Goal: Contribute content: Contribute content

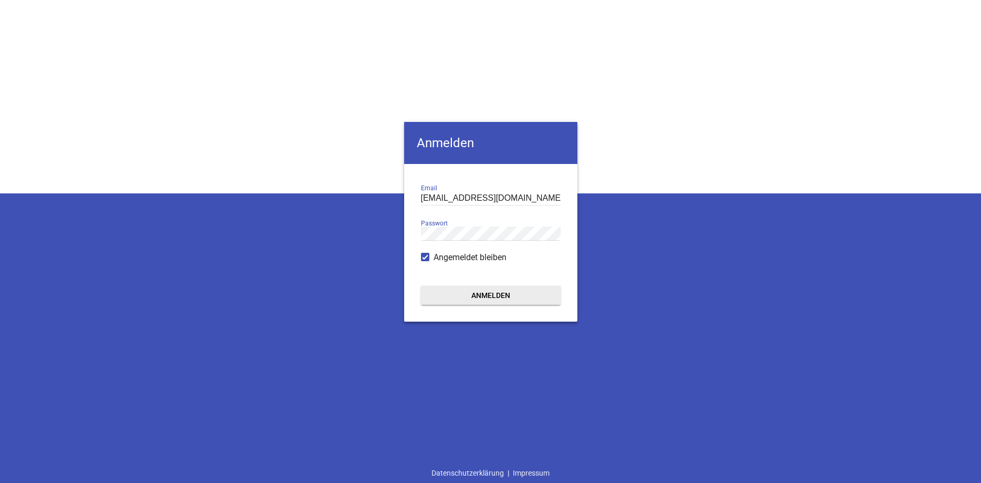
click at [469, 298] on button "Anmelden" at bounding box center [491, 295] width 140 height 19
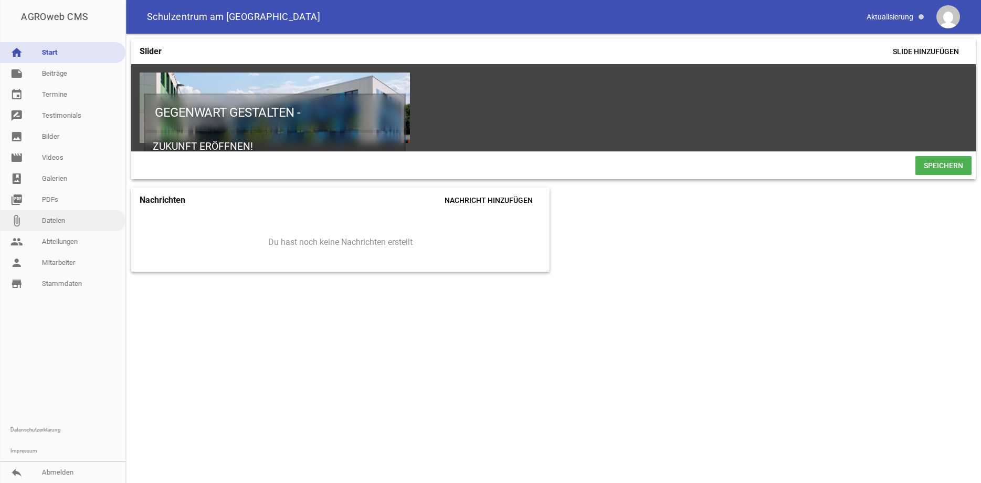
click at [48, 218] on link "attach_file Dateien" at bounding box center [62, 220] width 125 height 21
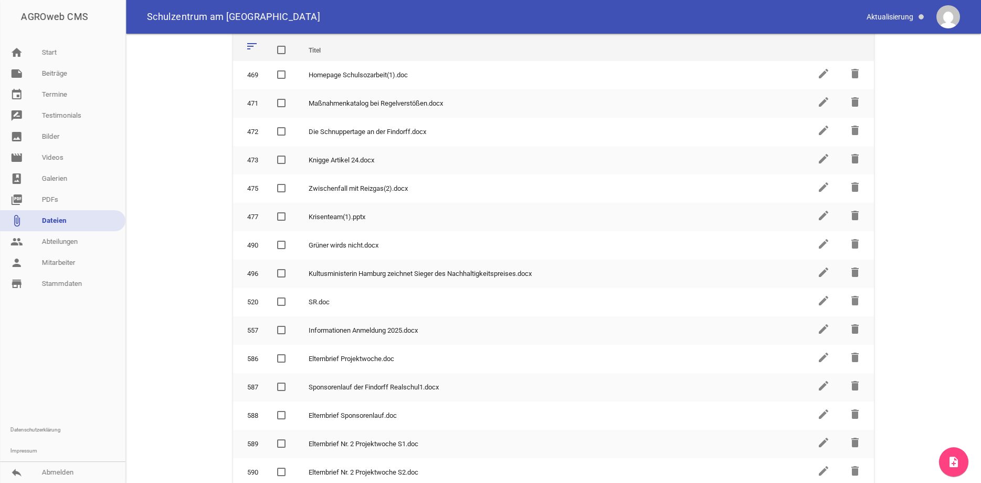
scroll to position [28, 0]
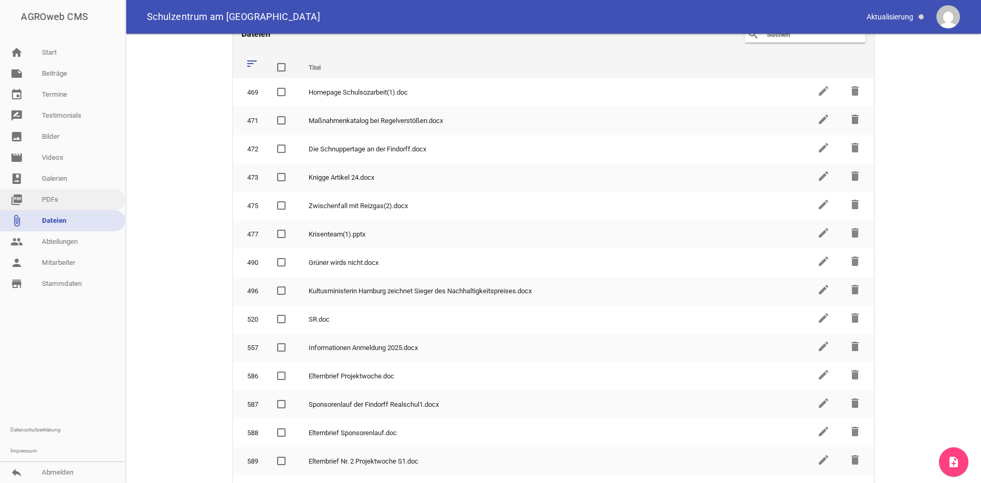
click at [53, 202] on link "picture_as_pdf PDFs" at bounding box center [62, 199] width 125 height 21
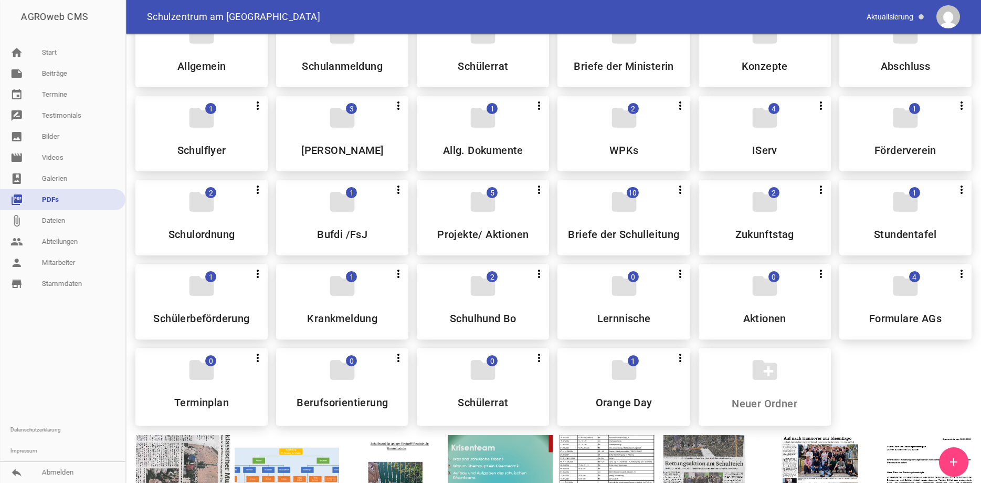
scroll to position [36, 0]
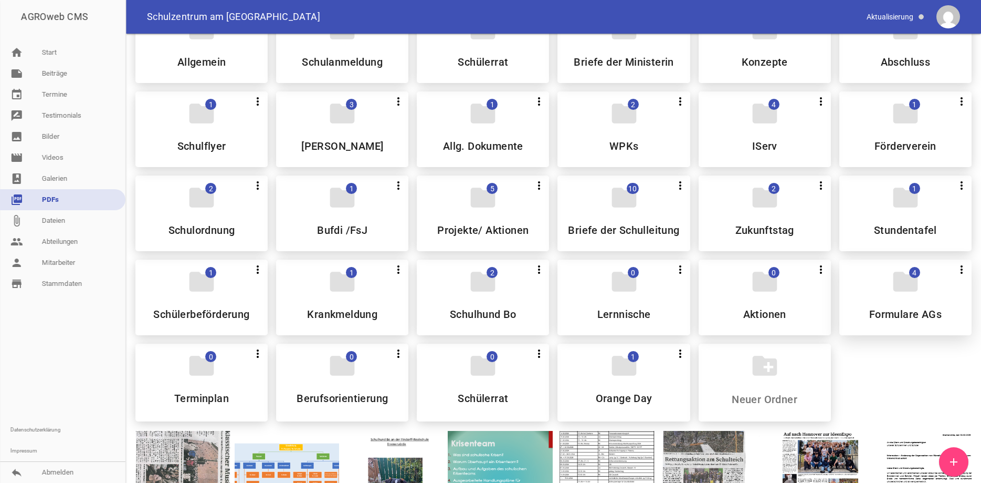
click at [881, 286] on div "folder 4 more_vert Teilen Bearbeiten Löschen Formulare AGs" at bounding box center [906, 297] width 132 height 76
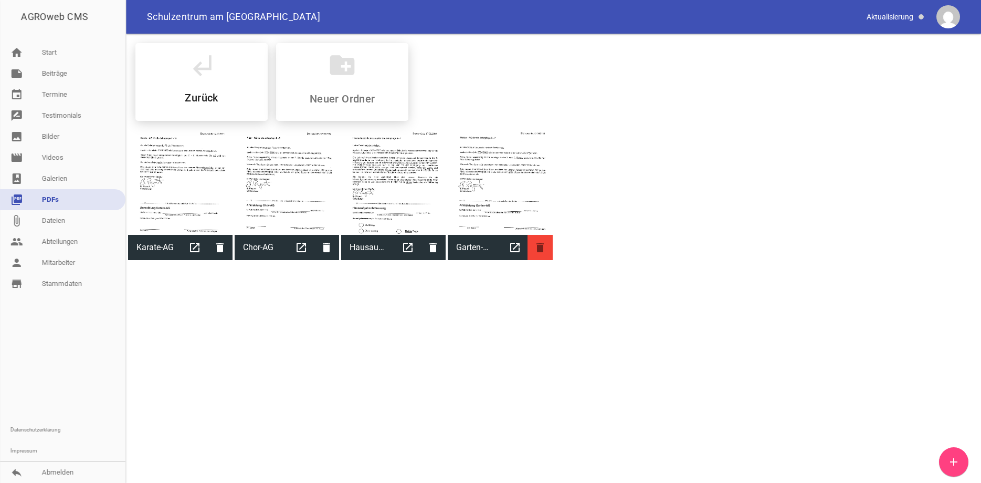
click at [539, 250] on icon "delete" at bounding box center [540, 247] width 25 height 25
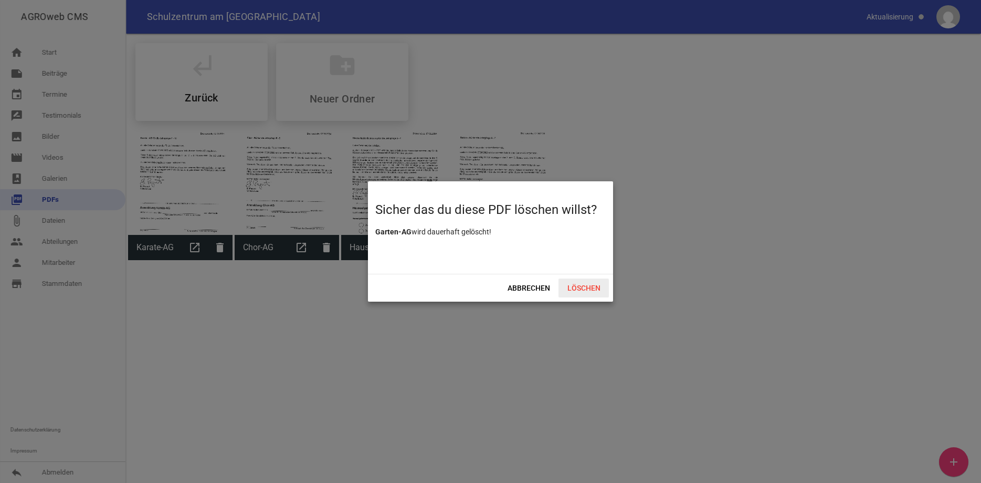
click at [583, 291] on span "Löschen" at bounding box center [584, 287] width 50 height 19
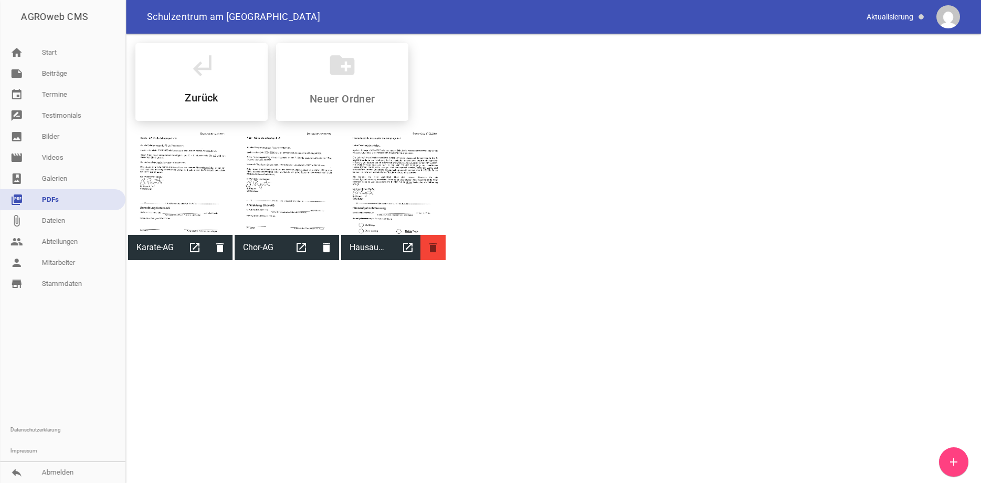
click at [430, 244] on icon "delete" at bounding box center [433, 247] width 25 height 25
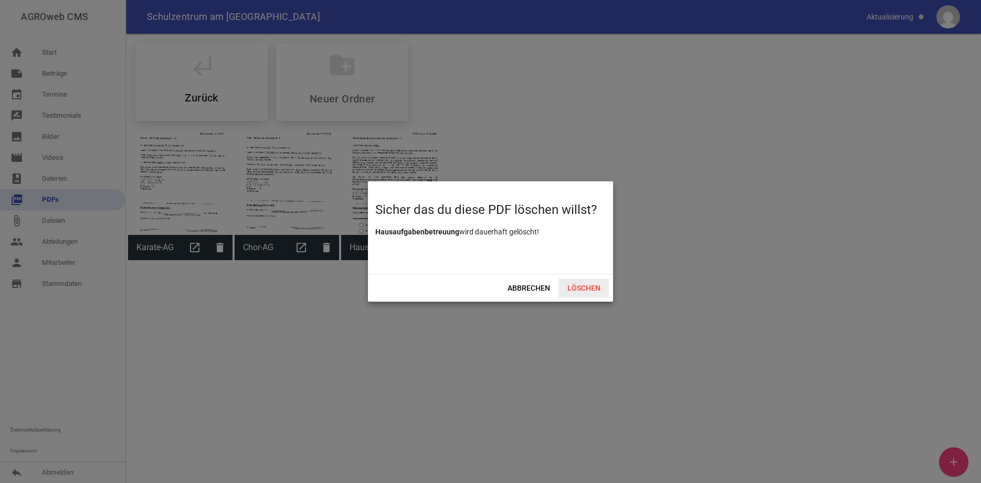
click at [574, 283] on span "Löschen" at bounding box center [584, 287] width 50 height 19
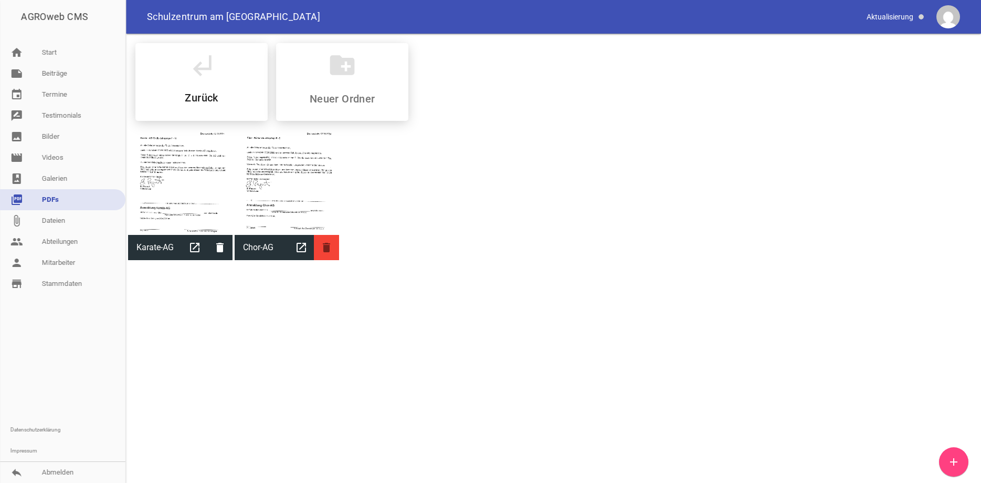
click at [328, 248] on icon "delete" at bounding box center [326, 247] width 25 height 25
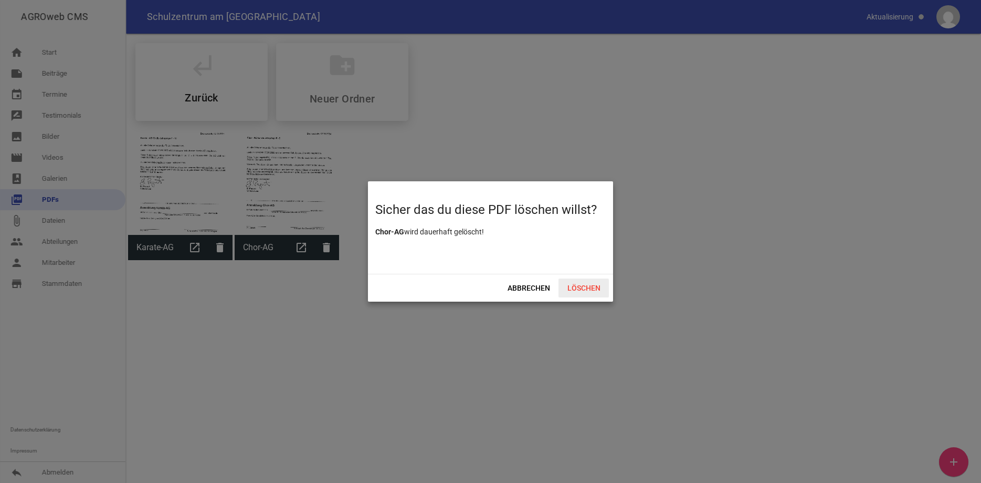
click at [573, 279] on span "Löschen" at bounding box center [584, 287] width 50 height 19
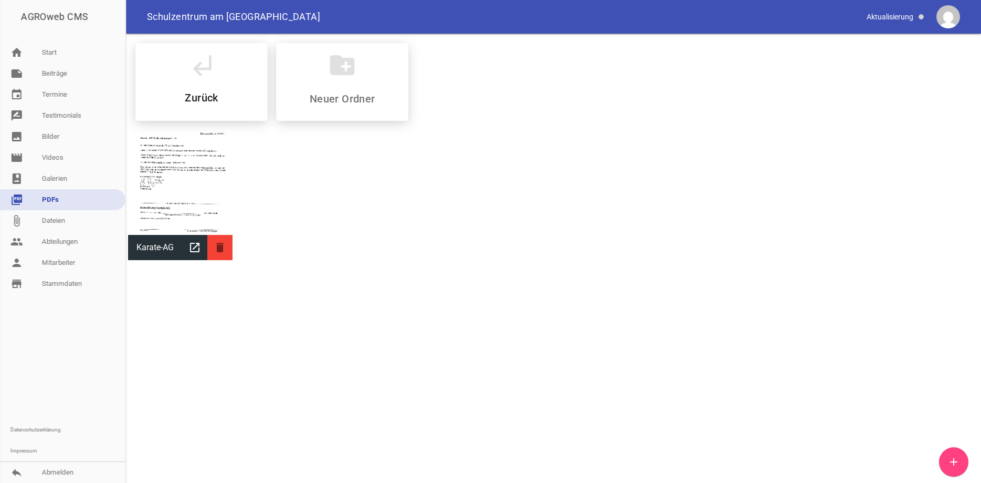
click at [224, 249] on icon "delete" at bounding box center [219, 247] width 25 height 25
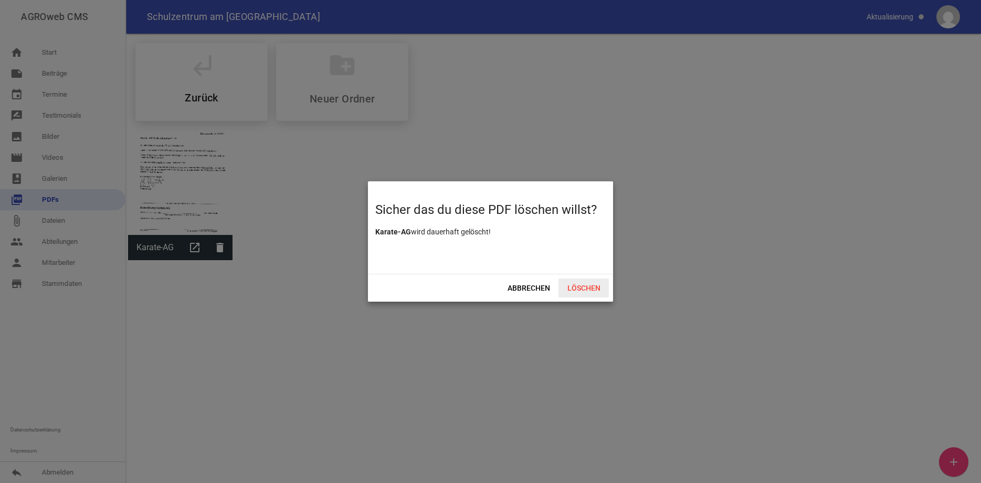
click at [595, 285] on span "Löschen" at bounding box center [584, 287] width 50 height 19
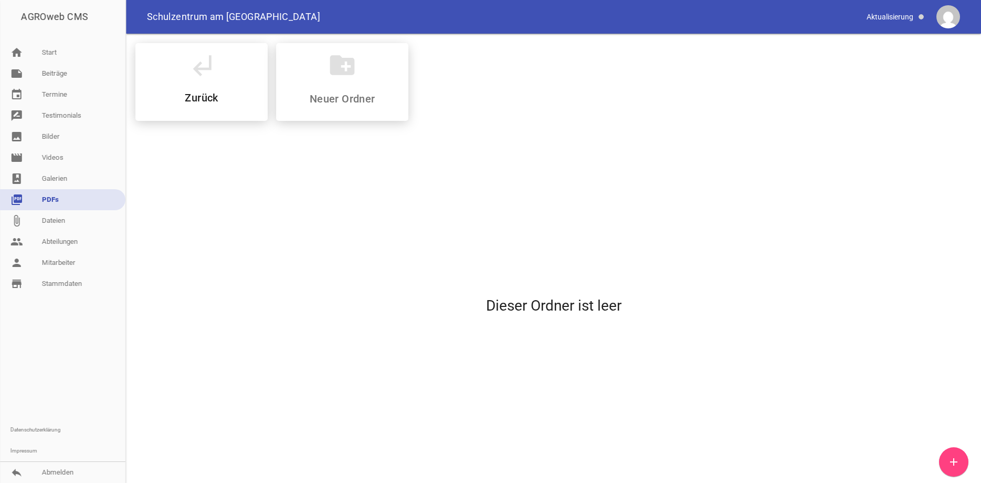
click at [951, 458] on icon "add" at bounding box center [954, 461] width 13 height 13
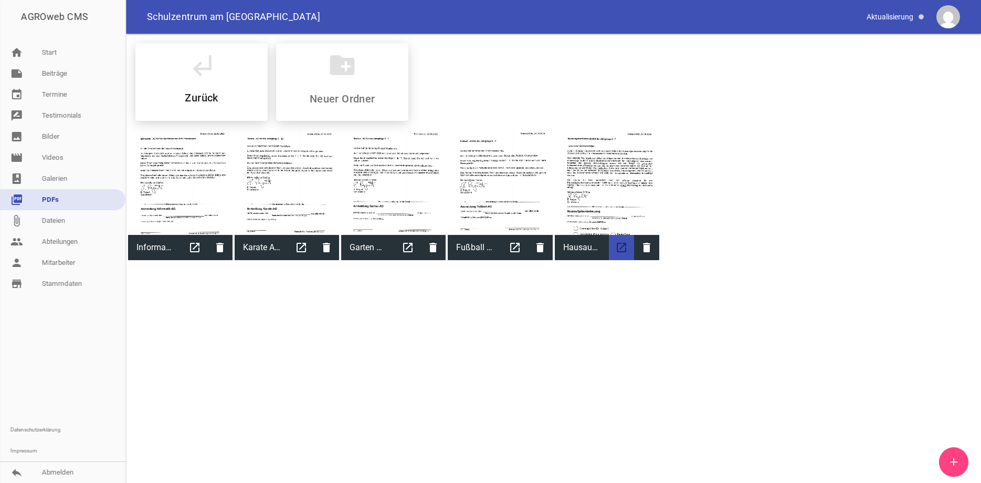
click at [627, 252] on icon "open_in_new" at bounding box center [621, 247] width 25 height 25
click at [57, 70] on link "note Beiträge" at bounding box center [62, 73] width 125 height 21
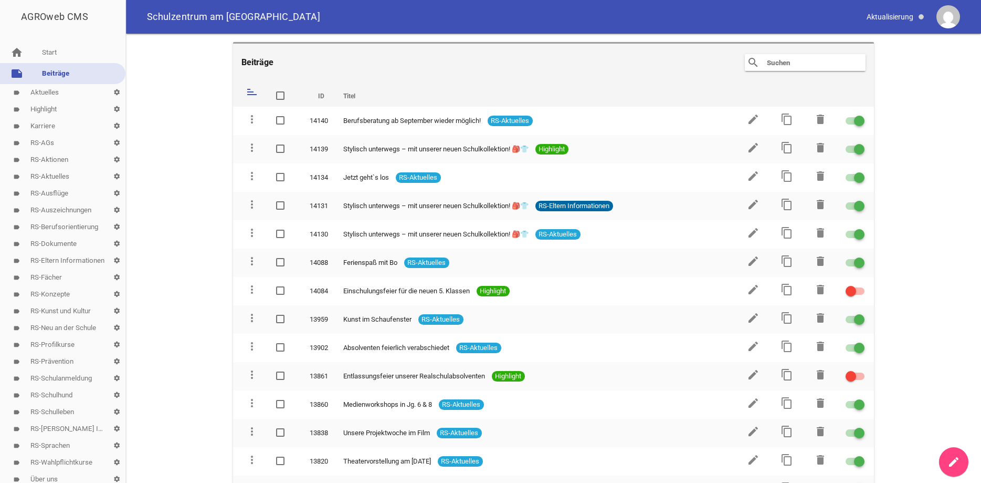
click at [800, 61] on input "text" at bounding box center [808, 62] width 84 height 13
type input "AG"
click at [45, 142] on link "label RS-AGs settings" at bounding box center [62, 142] width 125 height 17
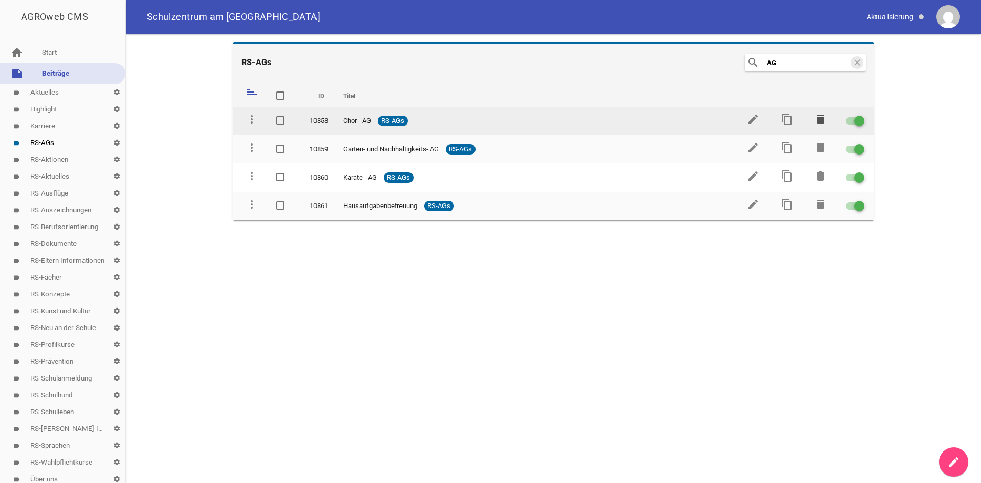
click at [820, 115] on icon "delete" at bounding box center [820, 119] width 13 height 13
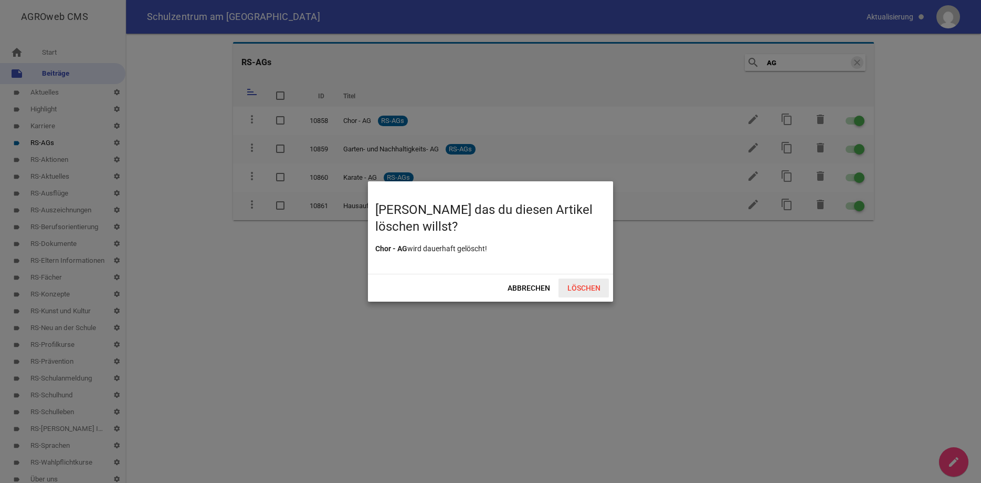
click at [582, 287] on span "Löschen" at bounding box center [584, 287] width 50 height 19
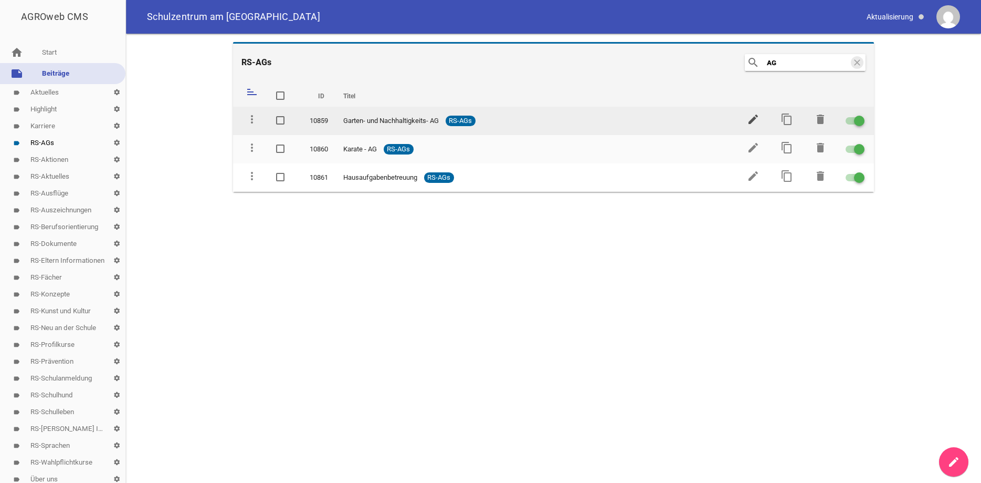
click at [748, 118] on icon "edit" at bounding box center [753, 119] width 13 height 13
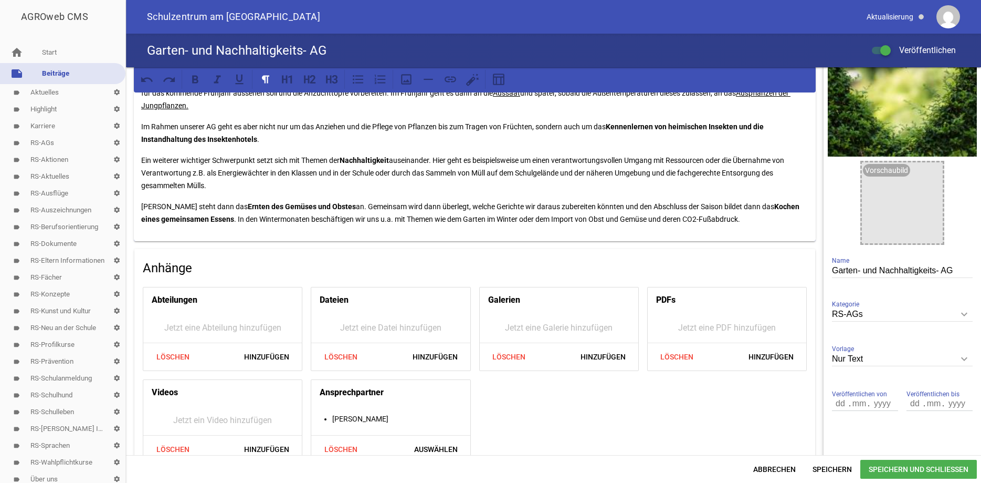
scroll to position [85, 0]
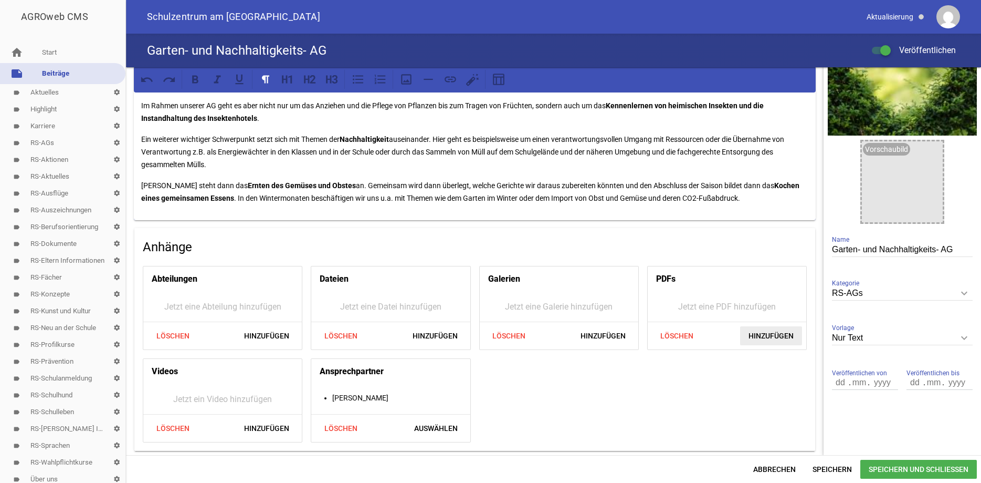
click at [769, 336] on span "Hinzufügen" at bounding box center [771, 335] width 62 height 19
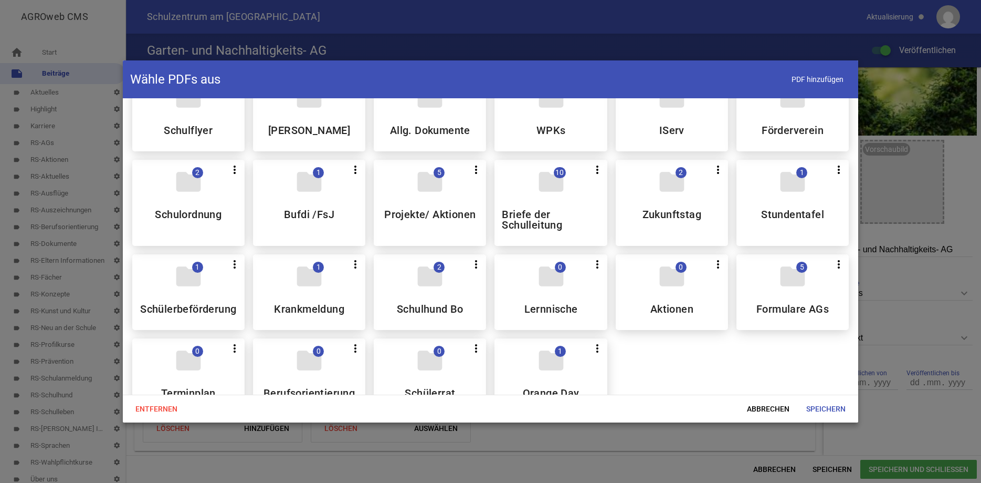
scroll to position [129, 0]
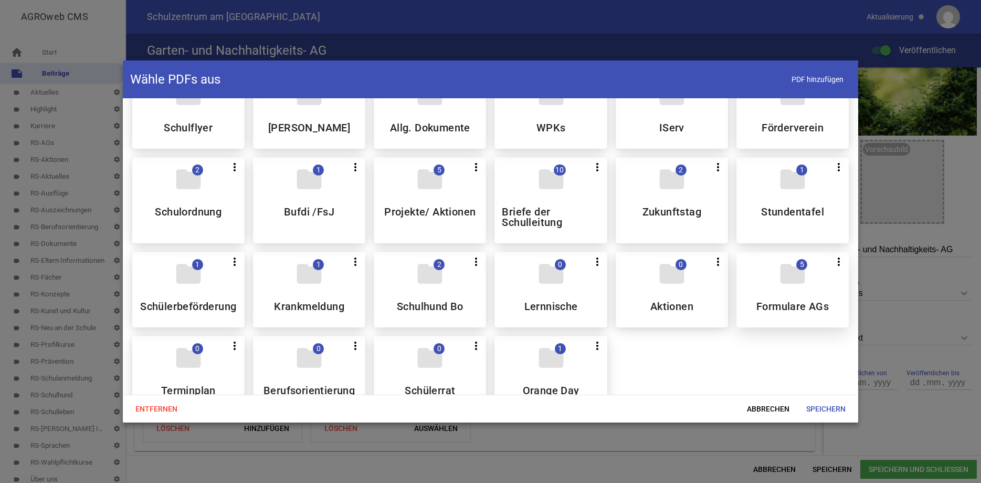
click at [786, 301] on h5 "Formulare AGs" at bounding box center [793, 306] width 72 height 11
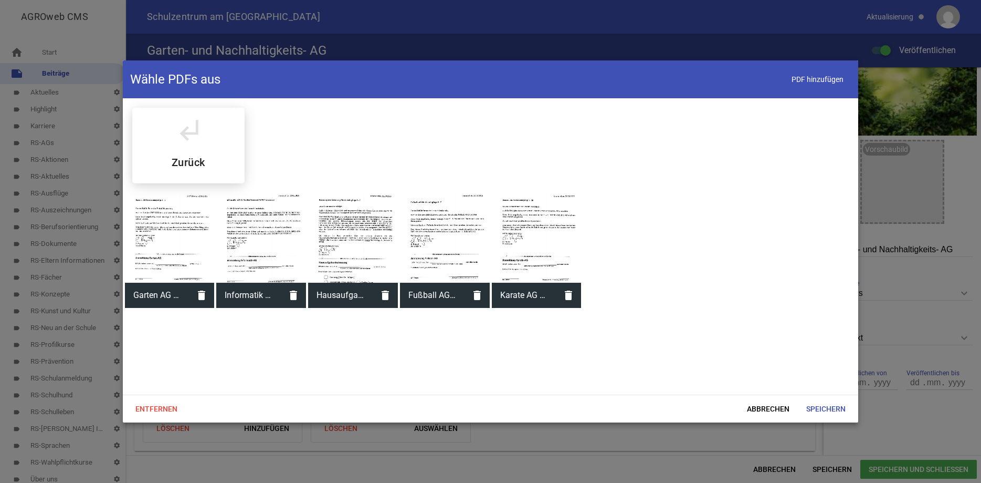
click at [175, 240] on div at bounding box center [170, 238] width 90 height 90
click at [827, 409] on span "Speichern" at bounding box center [826, 408] width 56 height 19
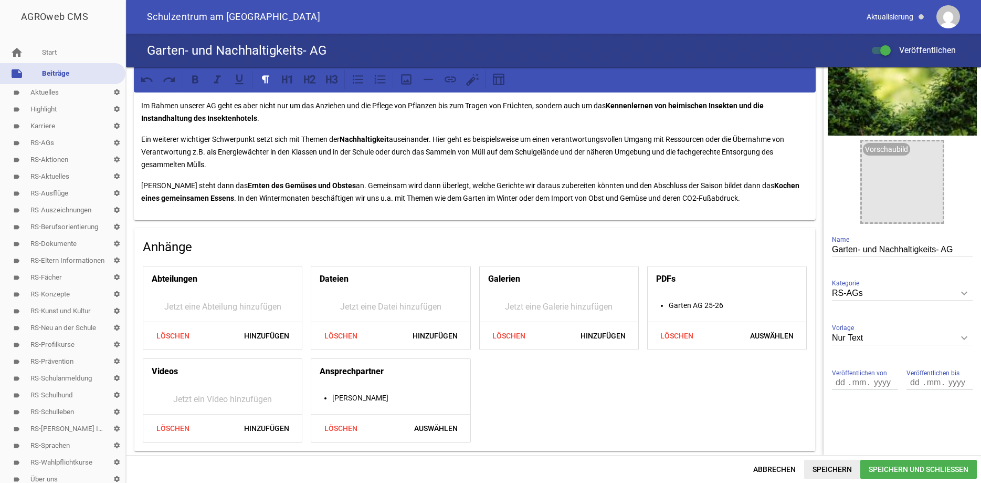
click at [824, 467] on span "Speichern" at bounding box center [832, 468] width 56 height 19
click at [881, 468] on span "Speichern und Schließen" at bounding box center [919, 468] width 117 height 19
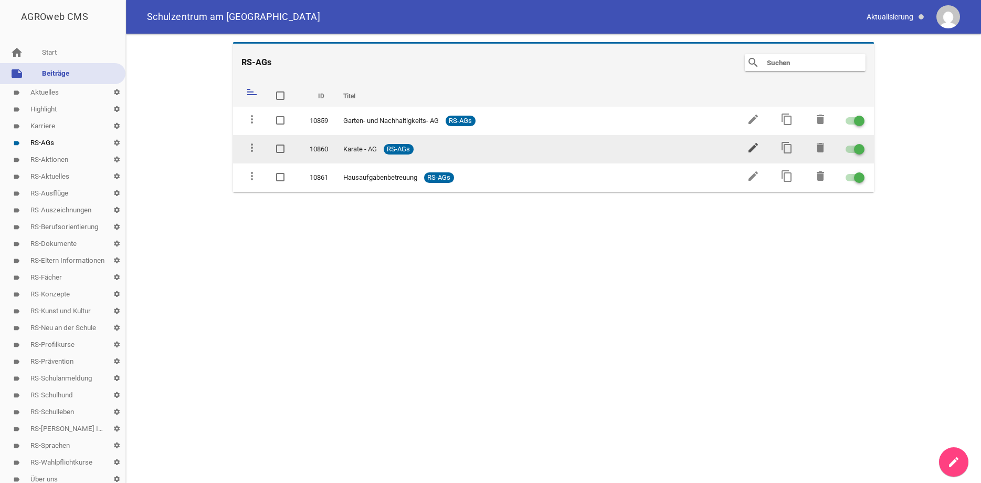
click at [752, 148] on icon "edit" at bounding box center [753, 147] width 13 height 13
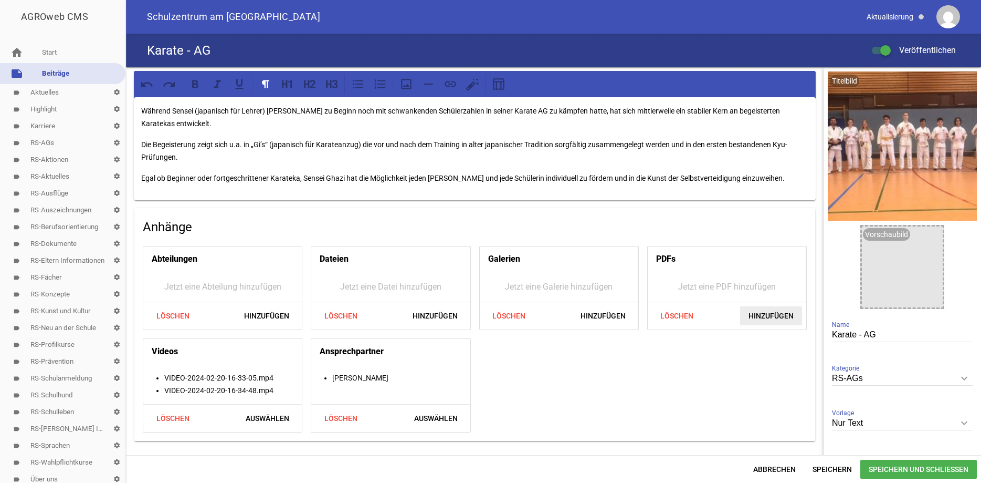
click at [754, 315] on span "Hinzufügen" at bounding box center [771, 315] width 62 height 19
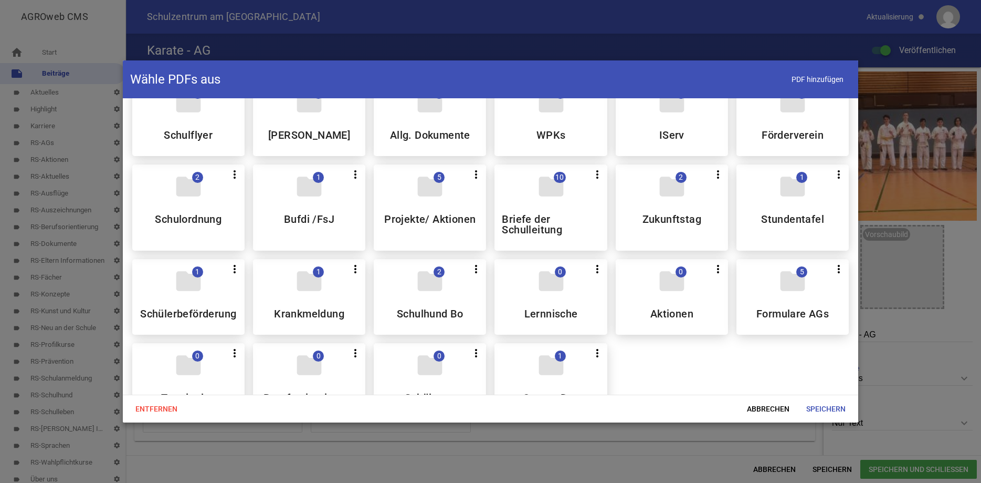
scroll to position [127, 0]
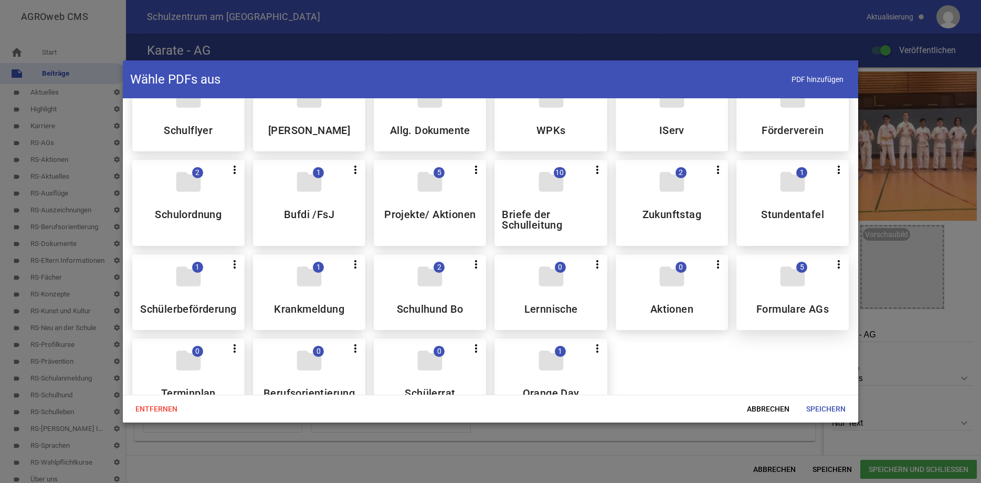
click at [809, 298] on div "folder 5 more_vert Teilen Bearbeiten Löschen Formulare AGs" at bounding box center [793, 292] width 112 height 76
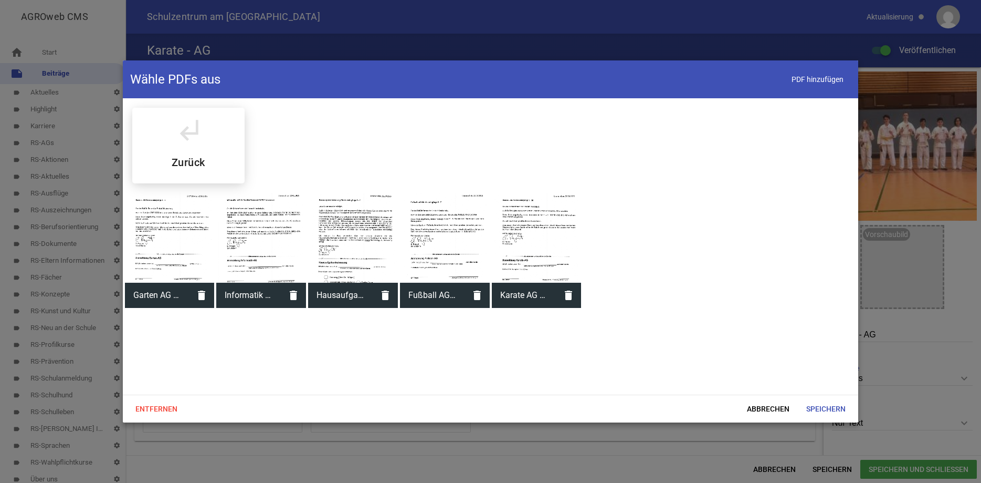
click at [542, 214] on div at bounding box center [537, 238] width 90 height 90
click at [835, 411] on span "Speichern" at bounding box center [826, 408] width 56 height 19
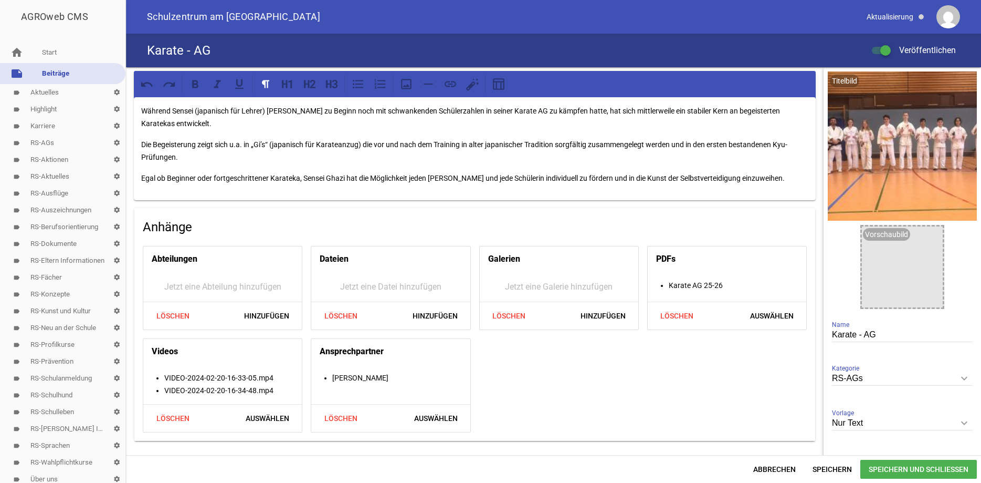
click at [719, 438] on div "Anhänge Abteilungen Jetzt eine Abteilung hinzufügen Löschen Hinzufügen Dateien …" at bounding box center [474, 324] width 681 height 233
click at [899, 469] on span "Speichern und Schließen" at bounding box center [919, 468] width 117 height 19
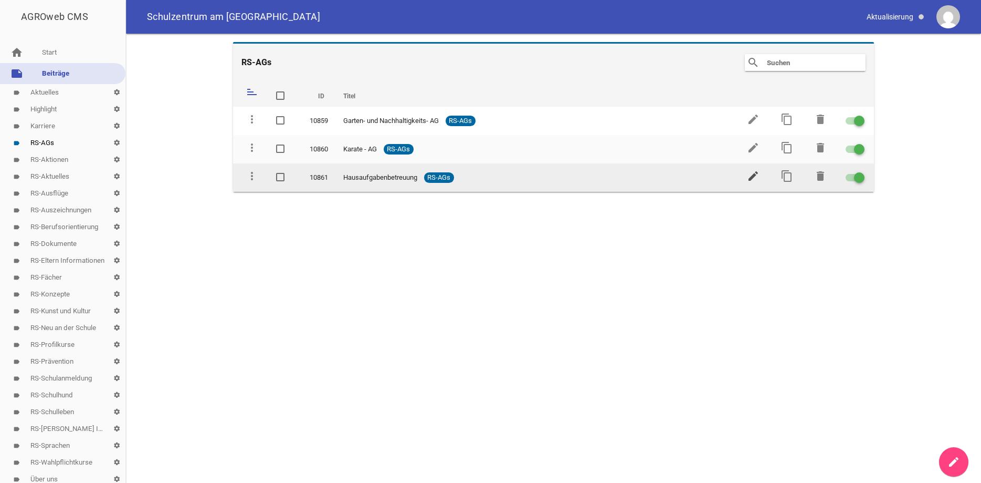
click at [752, 173] on icon "edit" at bounding box center [753, 176] width 13 height 13
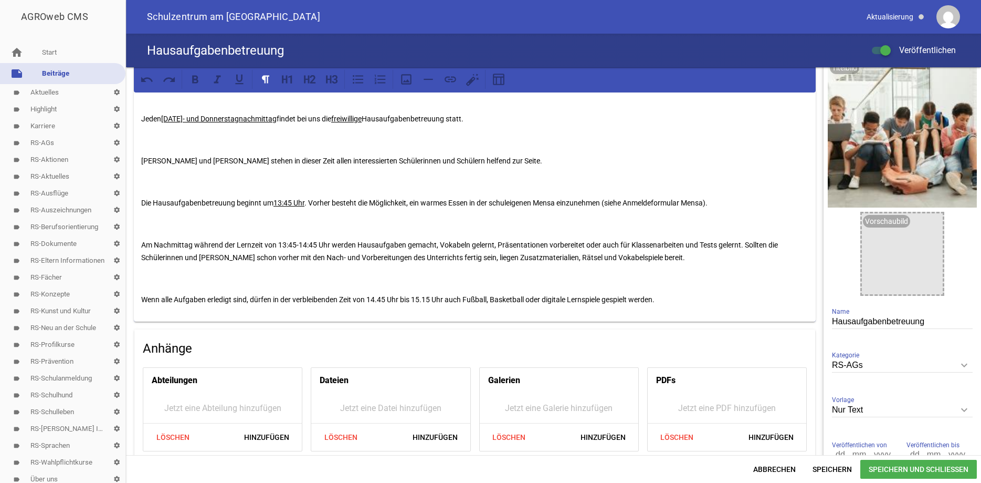
scroll to position [15, 0]
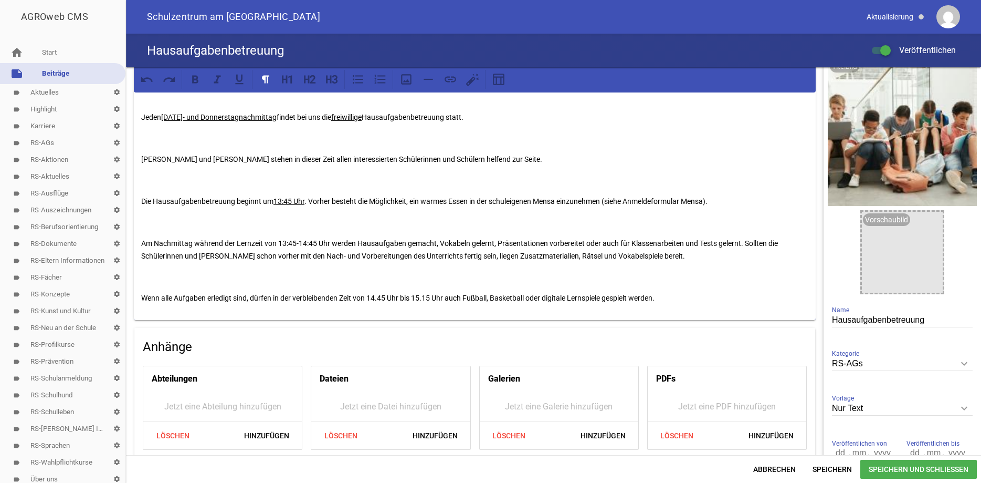
click at [237, 156] on p "Frau Machon und Frau Tietjen stehen in dieser Zeit allen interessierten Schüler…" at bounding box center [474, 159] width 667 height 13
click at [185, 160] on p "Frau Machon und Frau Krüger stehen in dieser Zeit allen interessierten Schüleri…" at bounding box center [474, 159] width 667 height 13
click at [263, 159] on p "Frau Machon (donnerstags) und Frau Krüger stehen in dieser Zeit allen interessi…" at bounding box center [474, 159] width 667 height 13
click at [288, 160] on p "Frau Machon (donnerstags) und Herr Krüger stehen in dieser Zeit allen interessi…" at bounding box center [474, 159] width 667 height 13
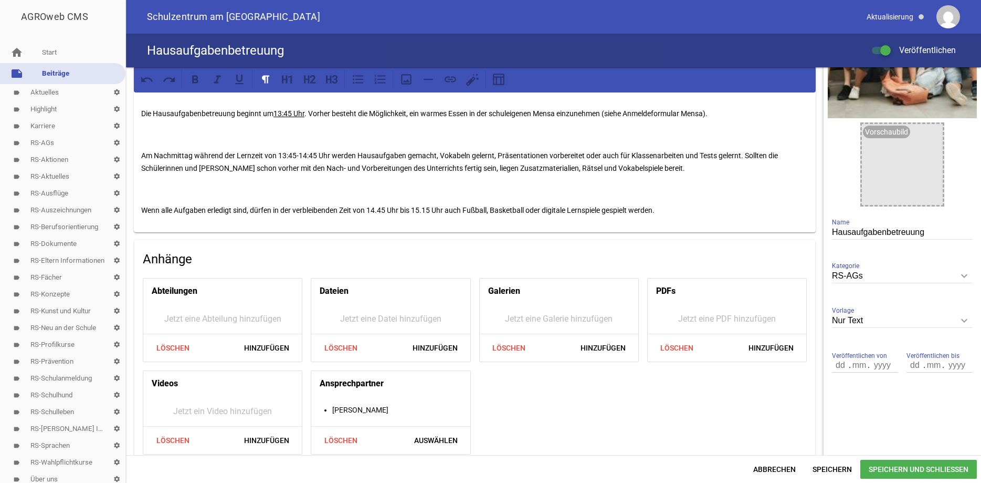
scroll to position [114, 0]
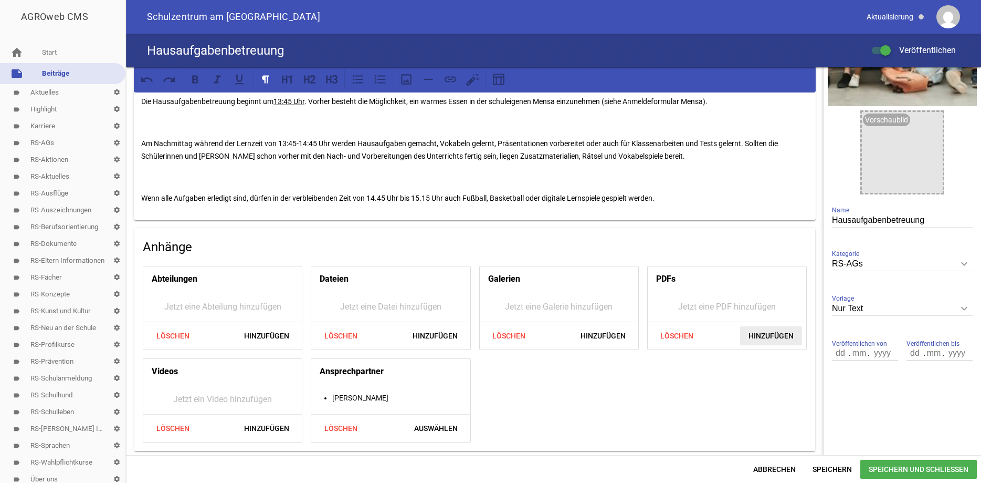
click at [772, 330] on span "Hinzufügen" at bounding box center [771, 335] width 62 height 19
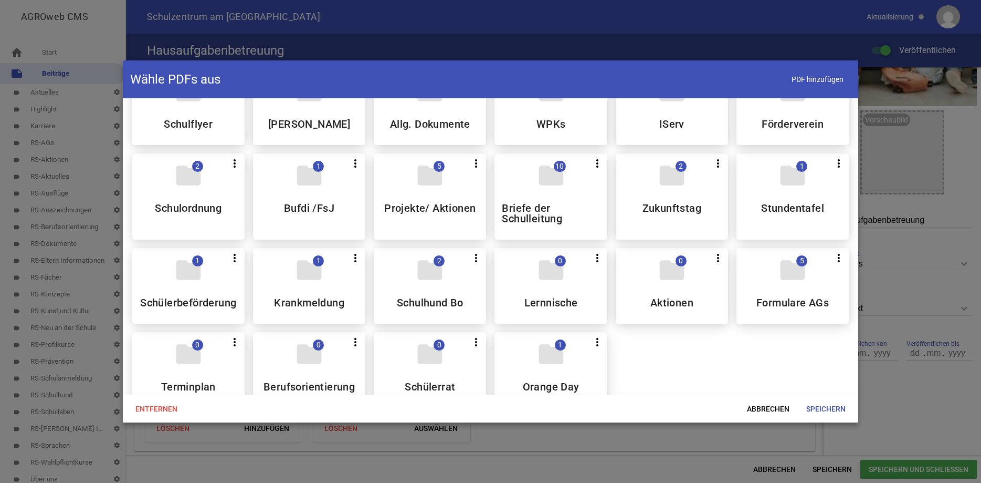
scroll to position [137, 0]
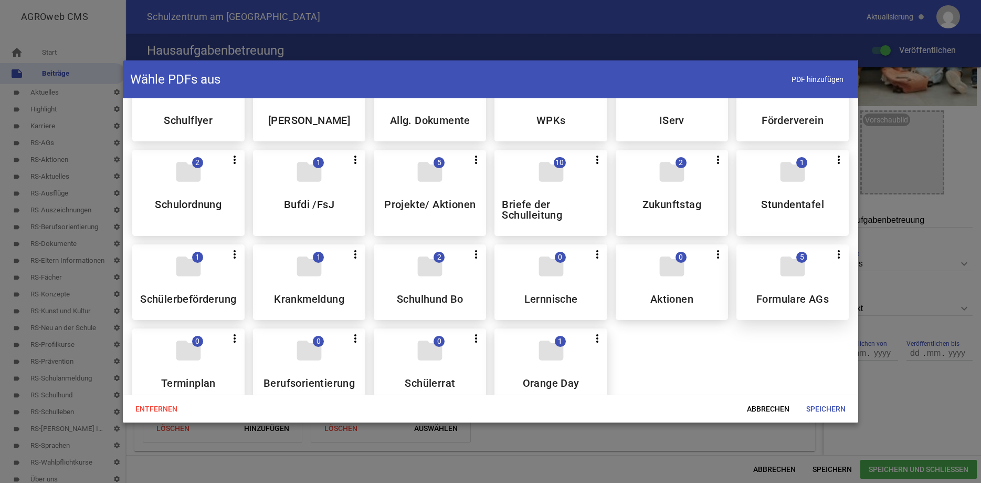
click at [782, 273] on icon "folder" at bounding box center [792, 266] width 29 height 29
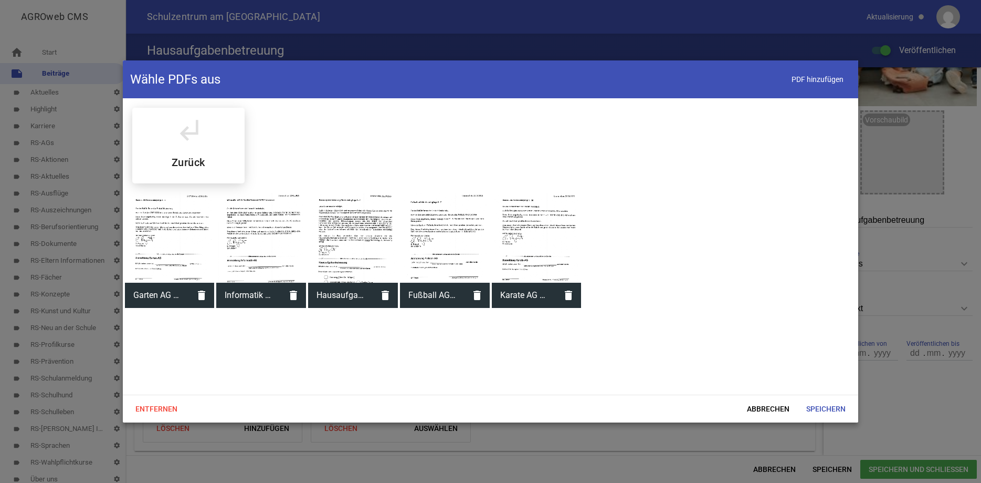
scroll to position [0, 0]
click at [319, 225] on div at bounding box center [353, 238] width 90 height 90
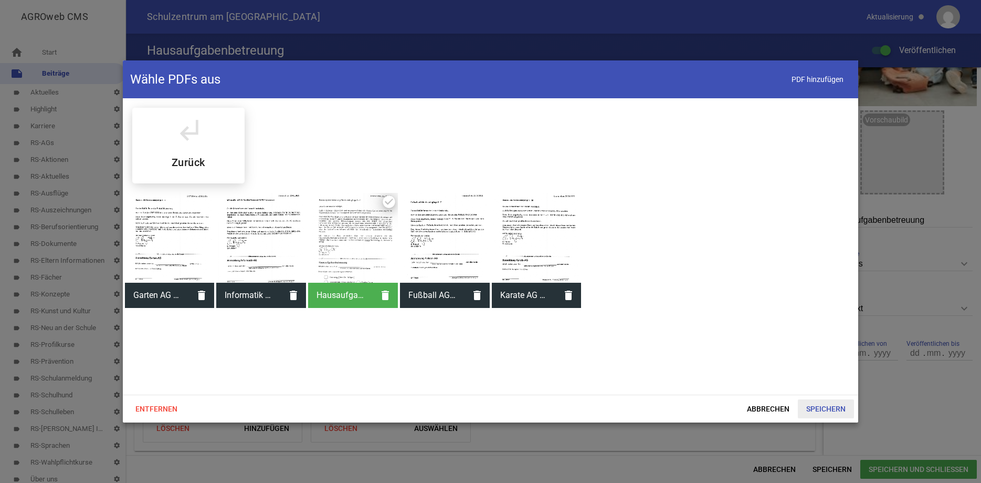
click at [819, 404] on span "Speichern" at bounding box center [826, 408] width 56 height 19
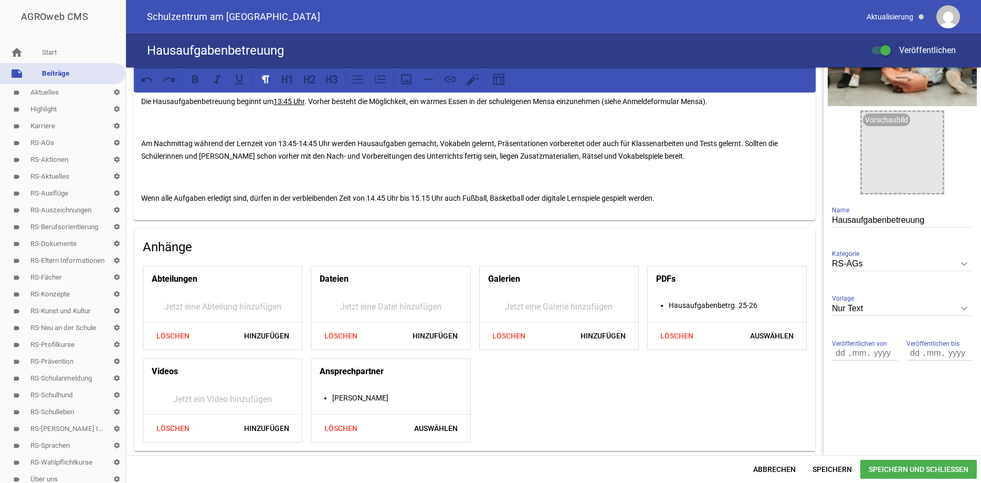
click at [873, 461] on span "Speichern und Schließen" at bounding box center [919, 468] width 117 height 19
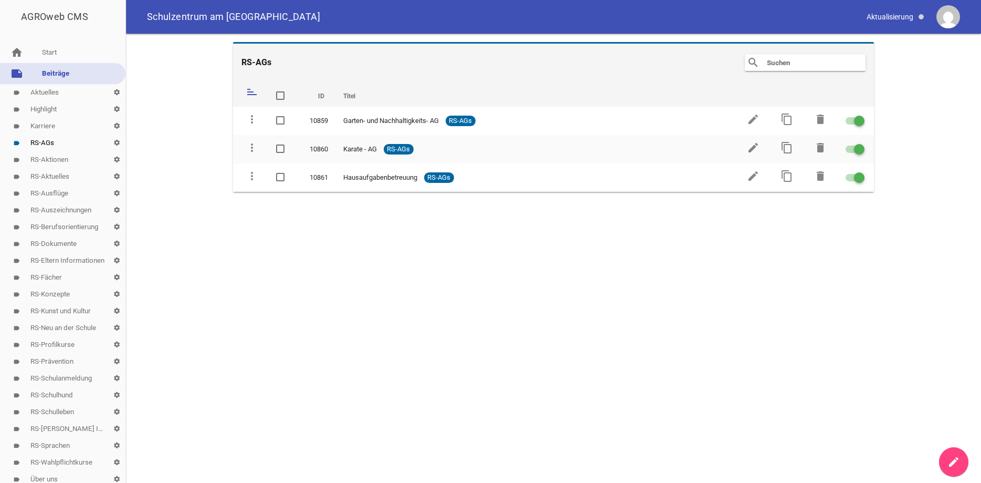
click at [953, 465] on icon "create" at bounding box center [954, 461] width 13 height 13
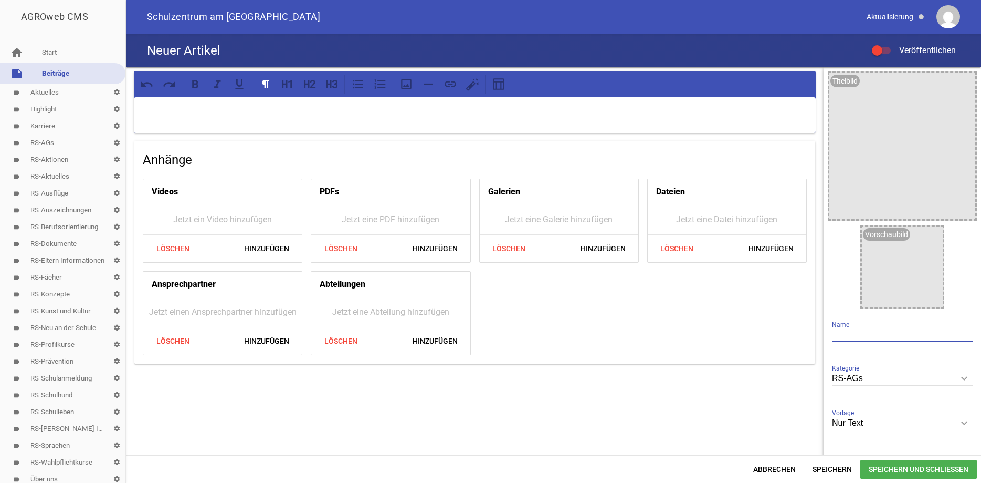
click at [845, 333] on input "text" at bounding box center [902, 335] width 141 height 14
type input "Informatik-AG"
click at [836, 467] on span "Speichern" at bounding box center [832, 468] width 56 height 19
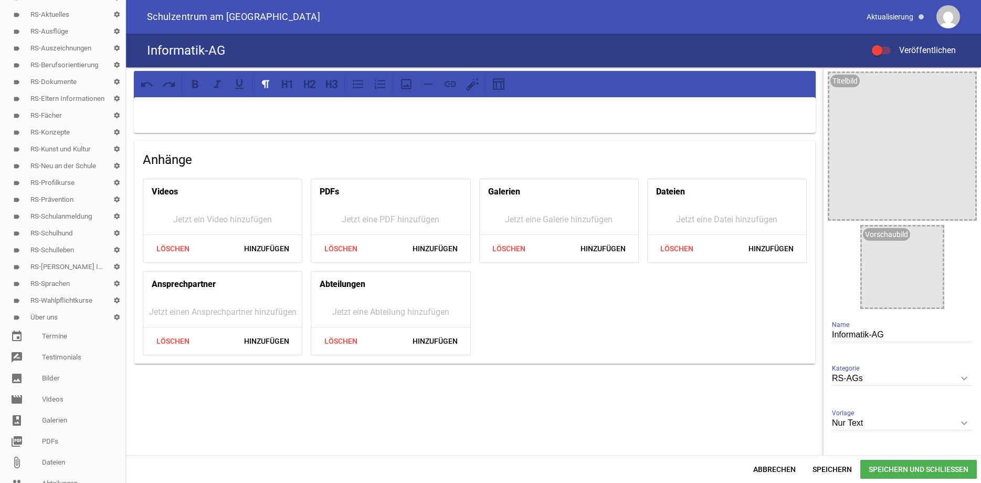
scroll to position [161, 0]
click at [51, 372] on link "image Bilder" at bounding box center [62, 379] width 125 height 21
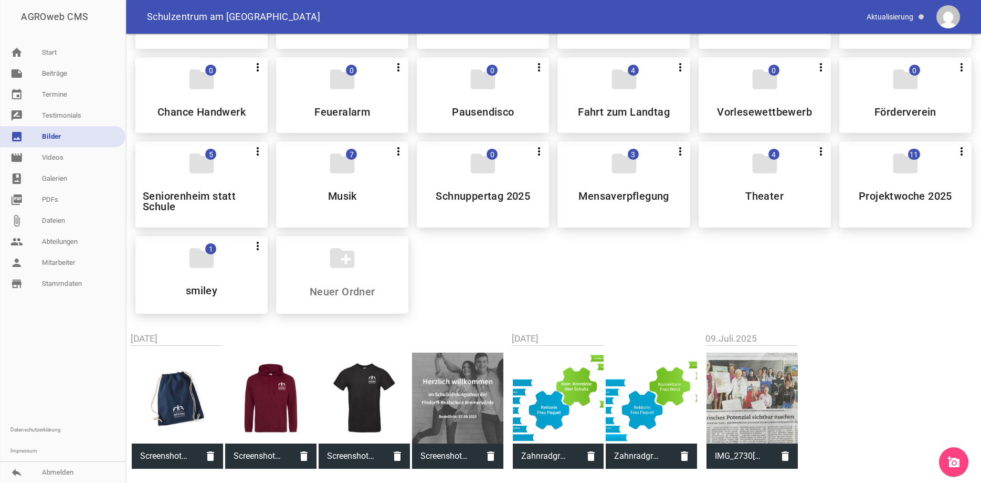
scroll to position [635, 0]
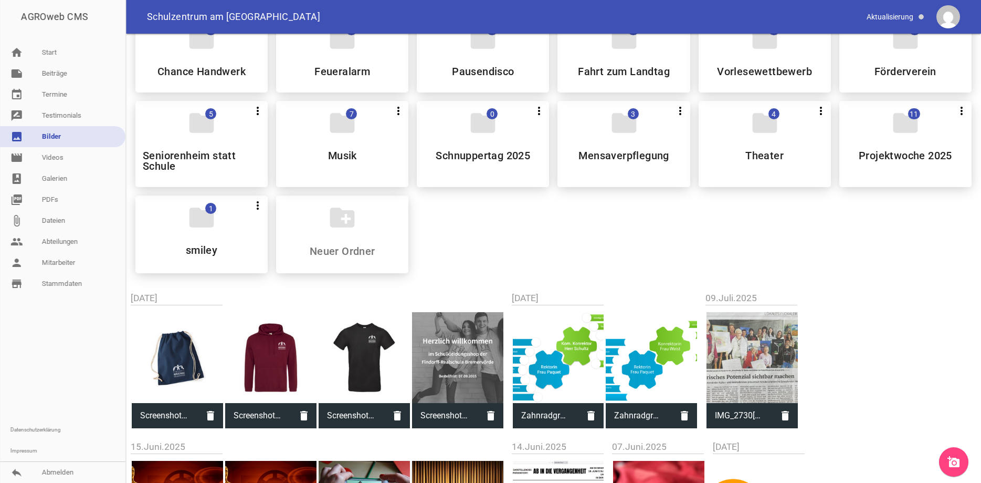
click at [948, 460] on icon "add_a_photo" at bounding box center [954, 461] width 13 height 13
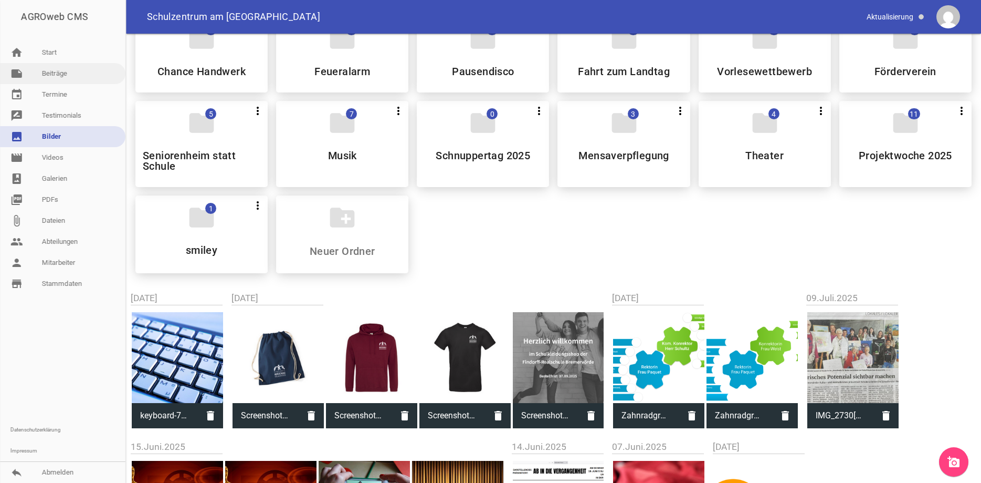
click at [68, 73] on link "note Beiträge" at bounding box center [62, 73] width 125 height 21
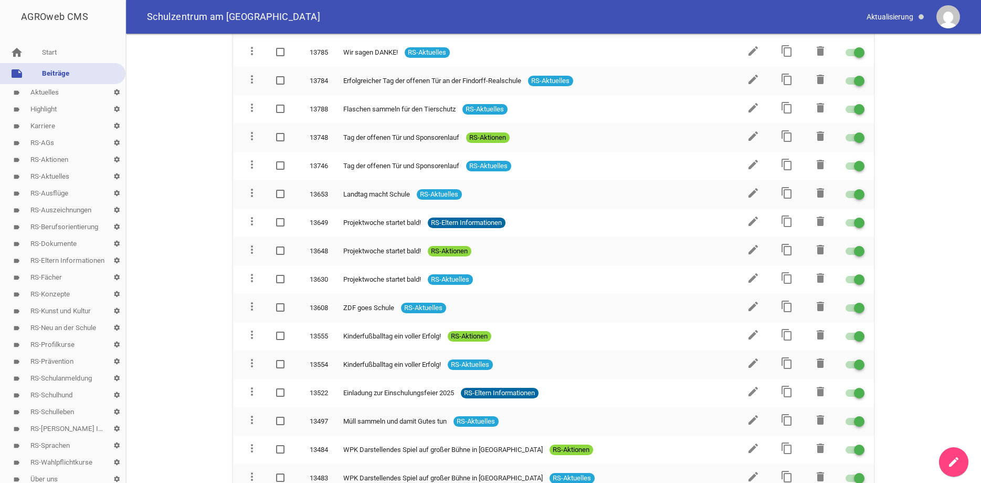
click at [52, 140] on link "label RS-AGs settings" at bounding box center [62, 142] width 125 height 17
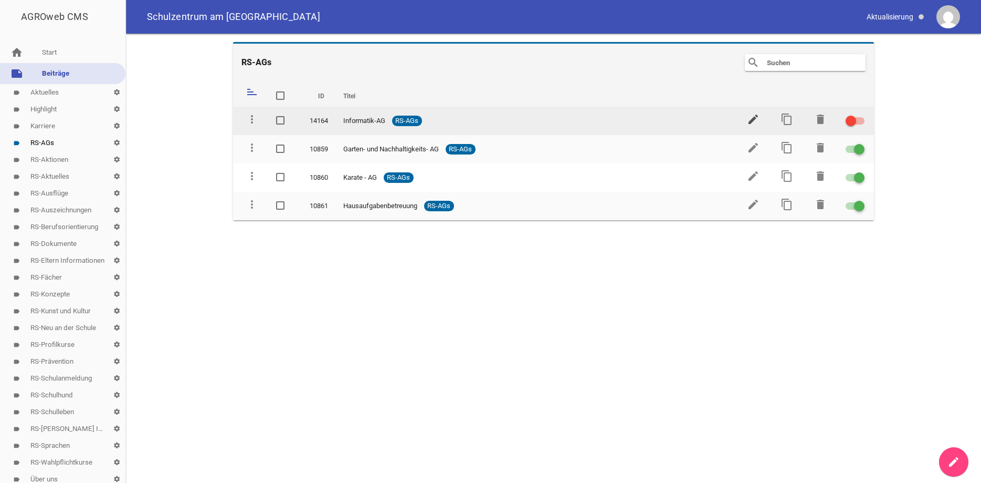
click at [755, 121] on icon "edit" at bounding box center [753, 119] width 13 height 13
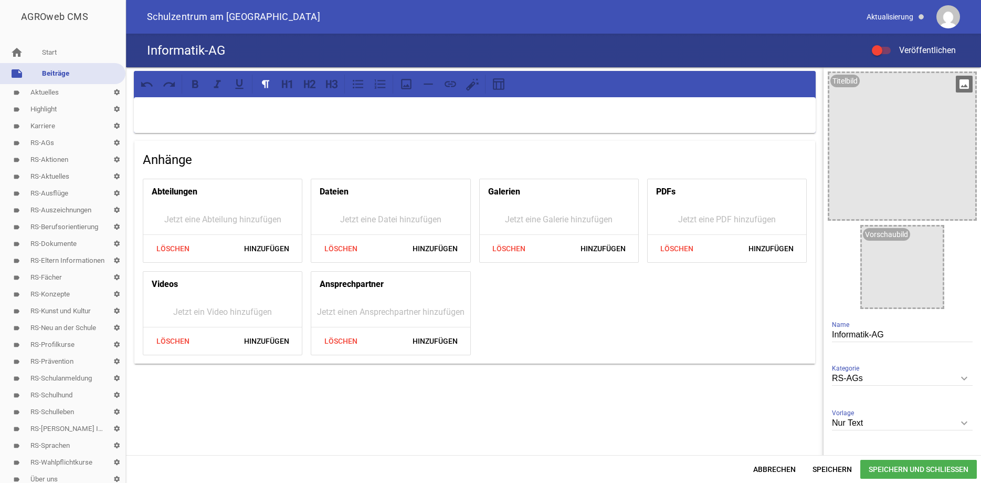
click at [960, 83] on icon "image" at bounding box center [964, 84] width 17 height 17
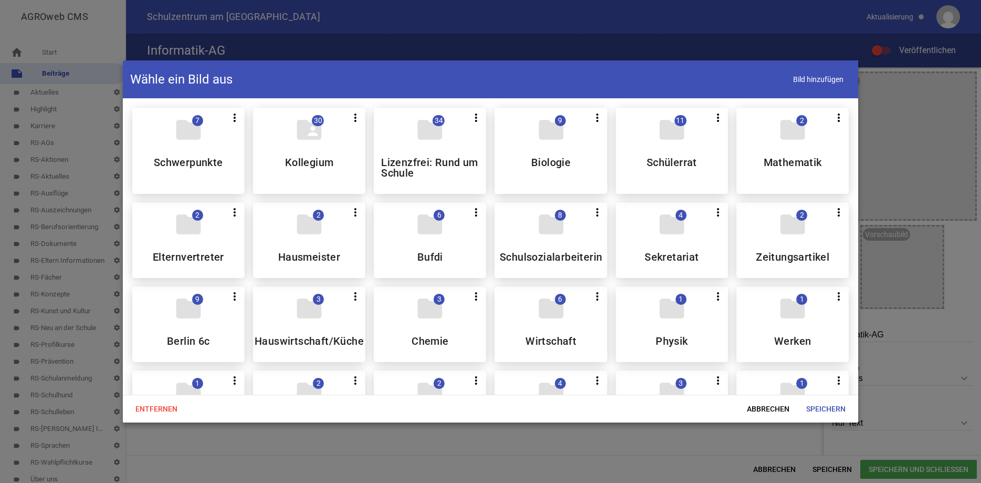
drag, startPoint x: 859, startPoint y: 116, endPoint x: 857, endPoint y: 153, distance: 36.8
click at [857, 153] on div "AGROweb CMS home Start note Beiträge label Aktuelles settings label Highlight s…" at bounding box center [490, 241] width 981 height 483
click at [780, 409] on span "Abbrechen" at bounding box center [768, 408] width 59 height 19
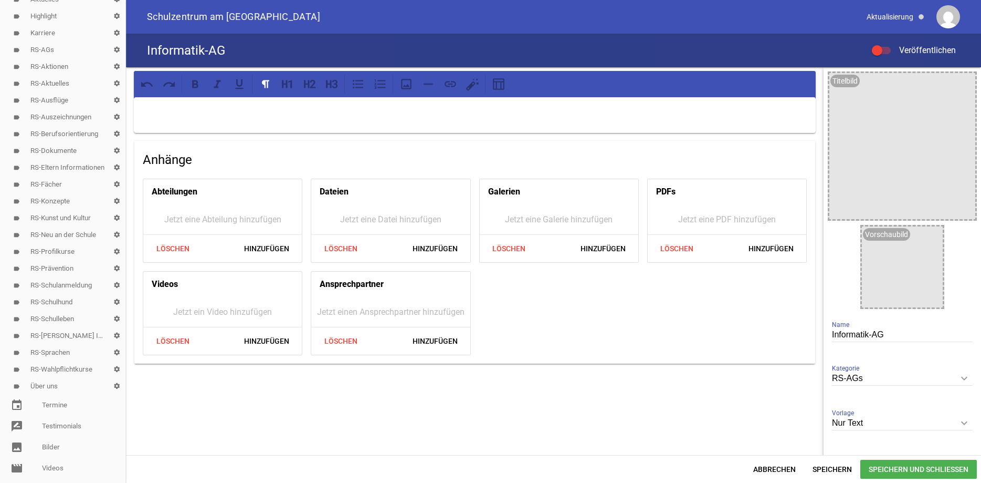
scroll to position [141, 0]
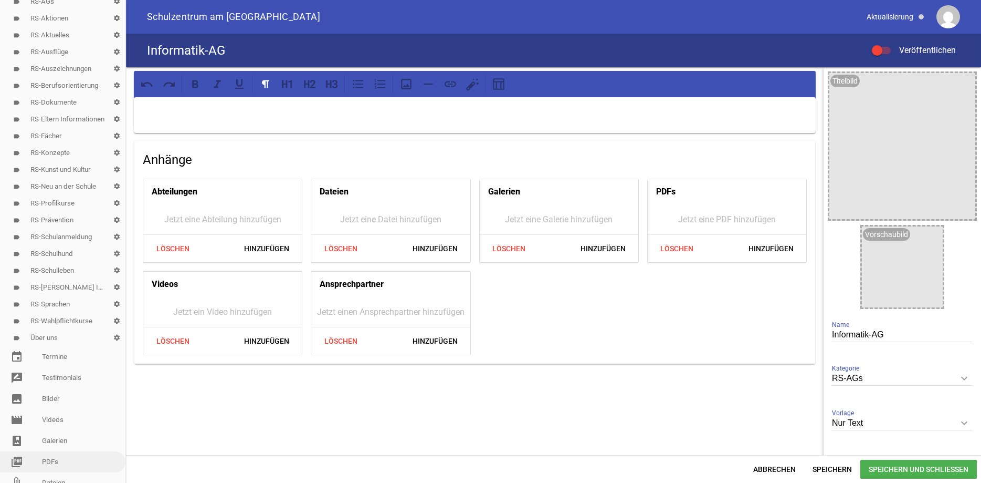
click at [44, 461] on link "picture_as_pdf PDFs" at bounding box center [62, 461] width 125 height 21
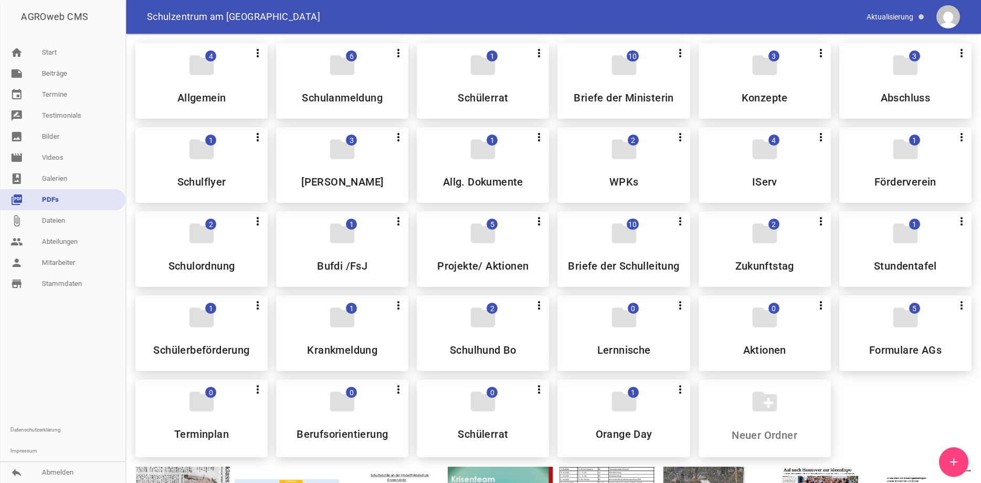
click at [953, 457] on icon "add" at bounding box center [954, 461] width 13 height 13
click at [66, 78] on link "note Beiträge" at bounding box center [62, 73] width 125 height 21
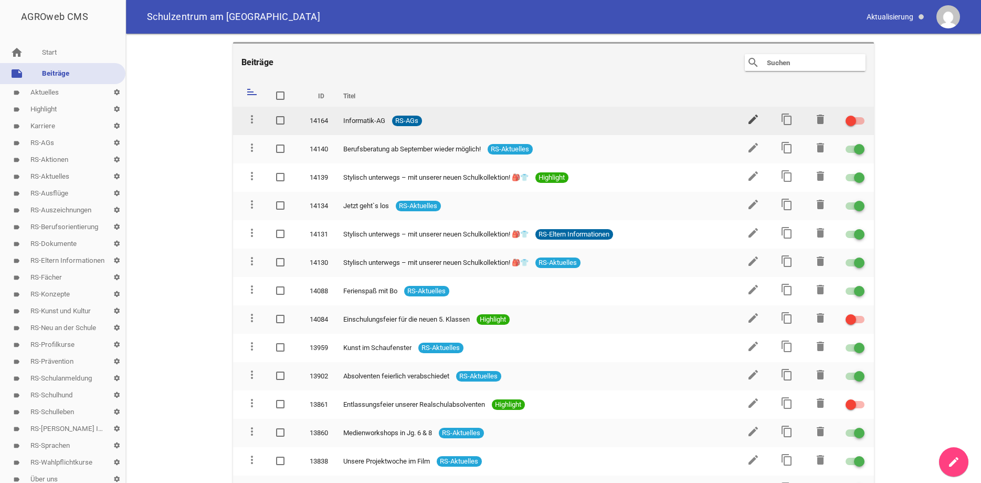
click at [754, 116] on icon "edit" at bounding box center [753, 119] width 13 height 13
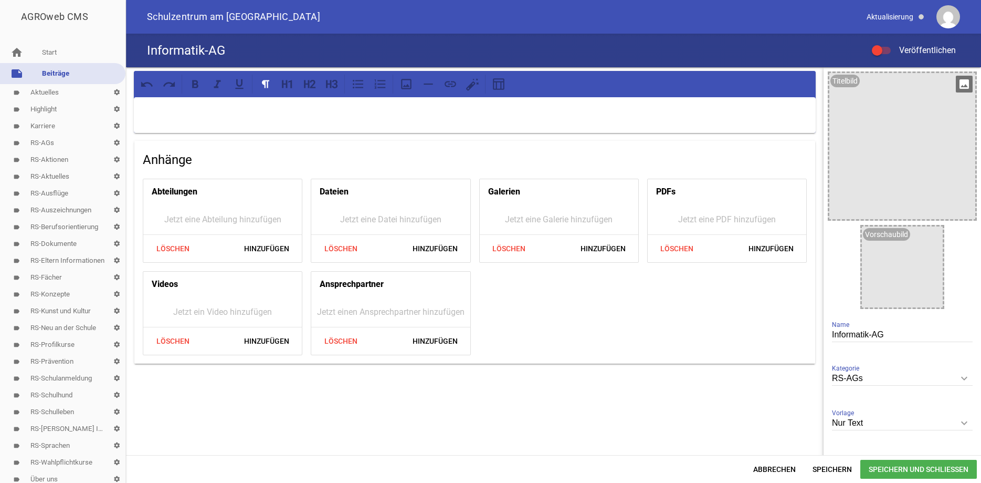
click at [965, 80] on icon "image" at bounding box center [964, 84] width 17 height 17
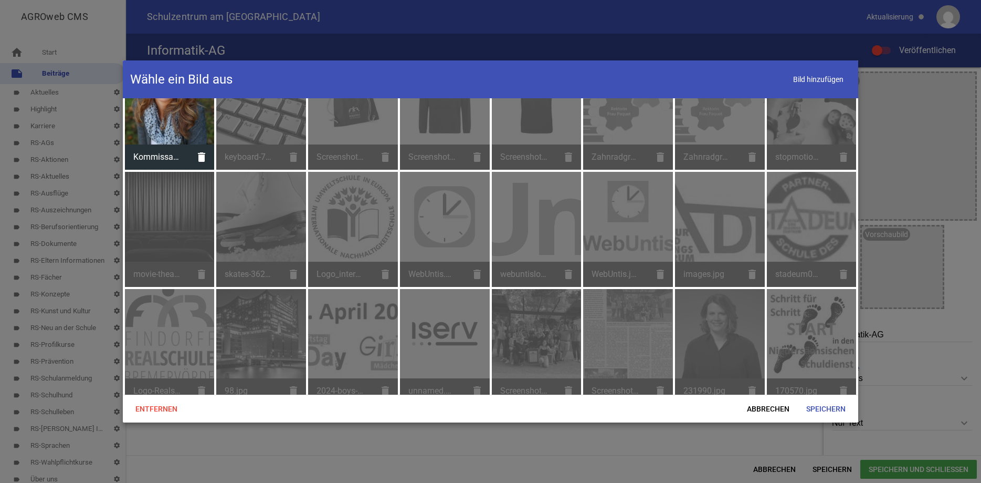
scroll to position [2852, 0]
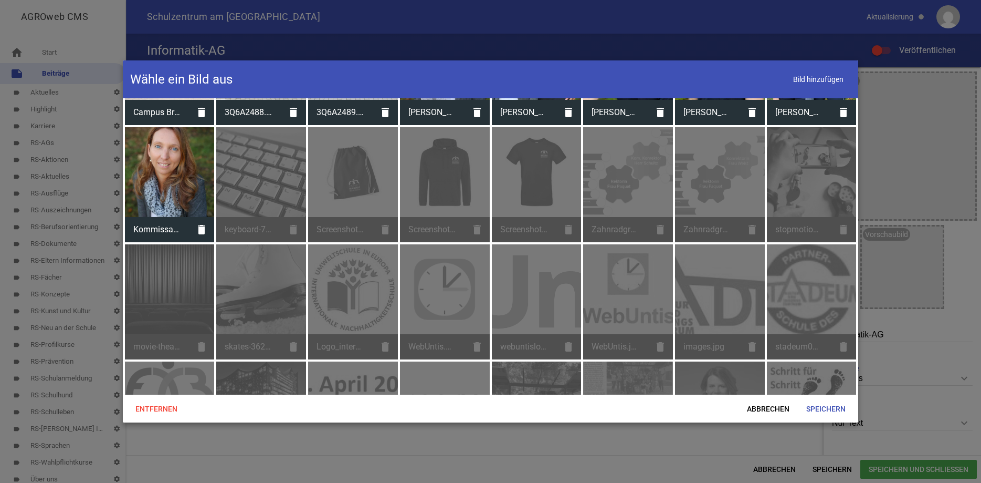
click at [962, 301] on div at bounding box center [490, 241] width 981 height 483
click at [766, 406] on span "Abbrechen" at bounding box center [768, 408] width 59 height 19
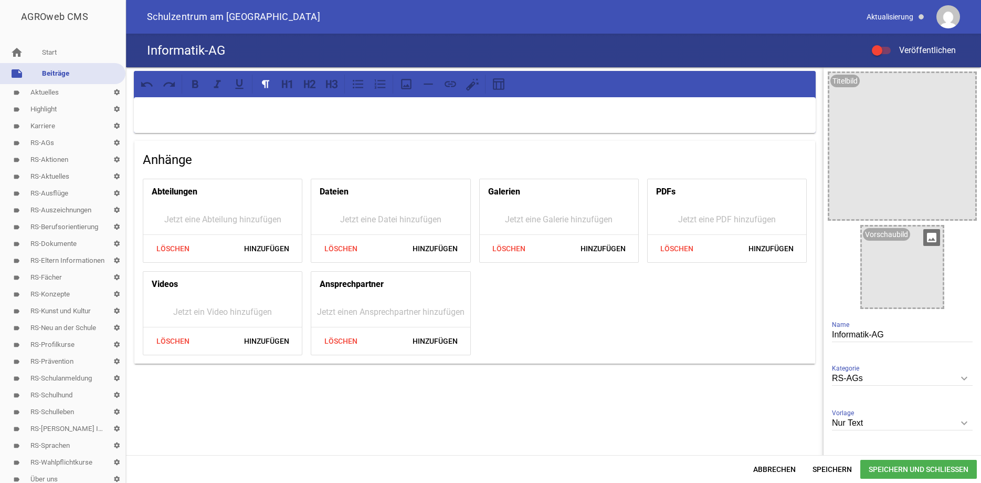
click at [930, 238] on icon "image" at bounding box center [932, 237] width 17 height 17
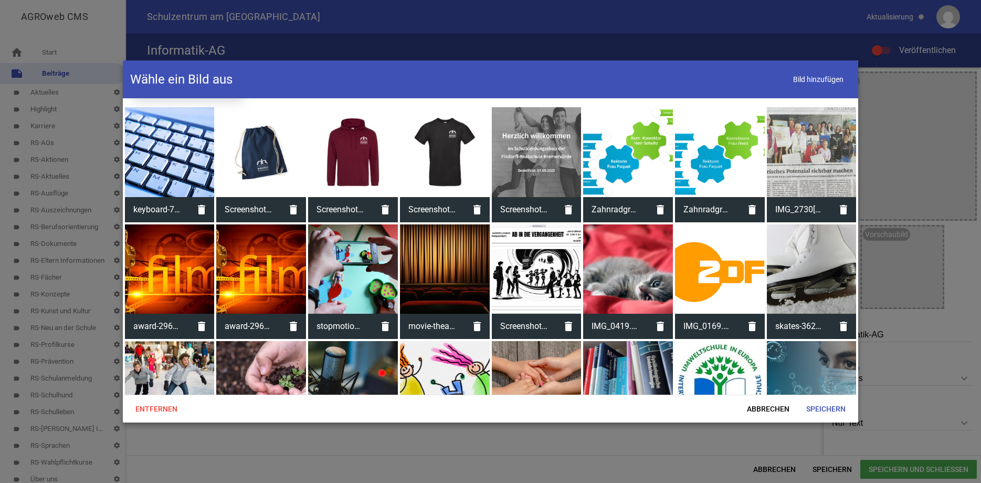
scroll to position [857, 0]
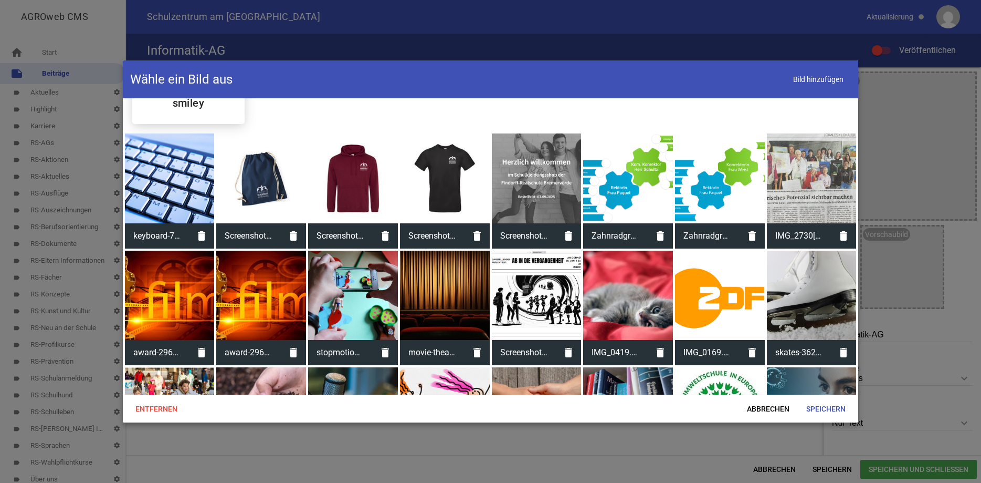
click at [174, 190] on div at bounding box center [170, 178] width 90 height 90
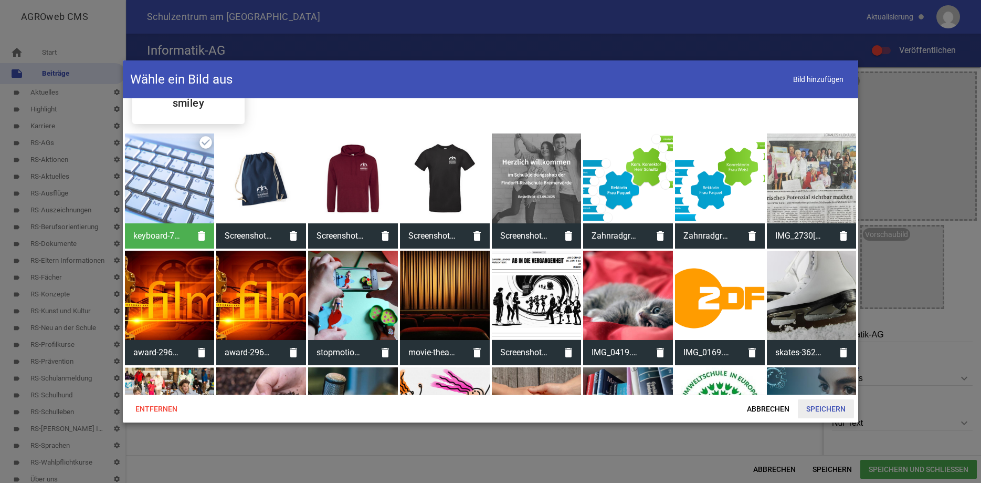
click at [819, 411] on span "Speichern" at bounding box center [826, 408] width 56 height 19
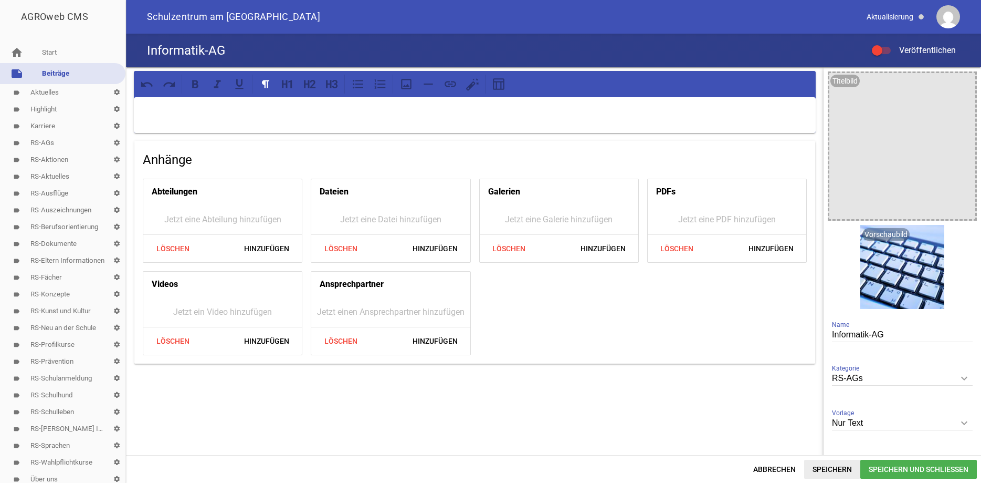
click at [822, 471] on span "Speichern" at bounding box center [832, 468] width 56 height 19
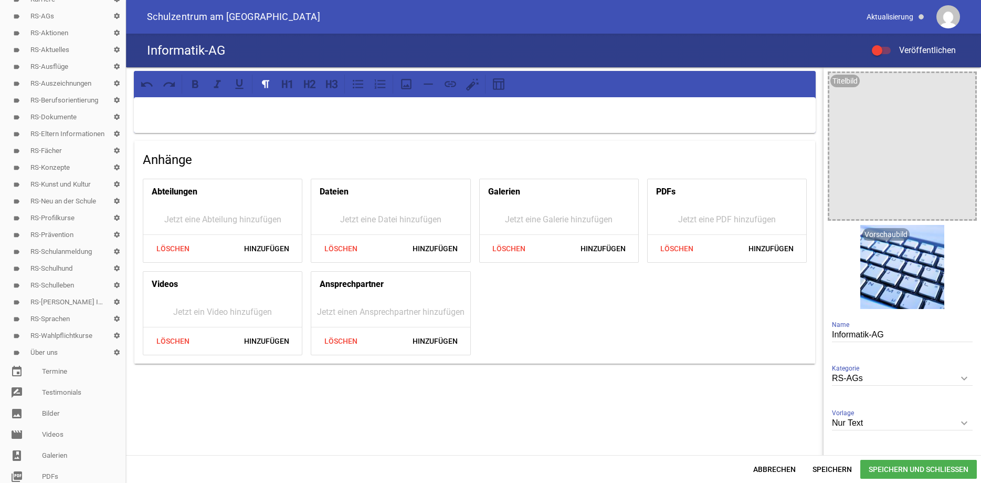
scroll to position [148, 0]
click at [56, 396] on link "image Bilder" at bounding box center [62, 392] width 125 height 21
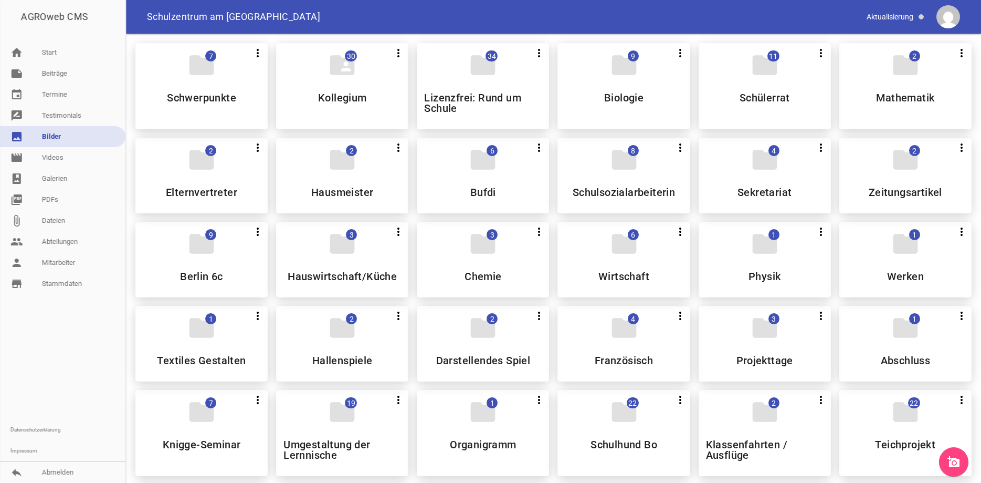
click at [955, 454] on link "add_a_photo" at bounding box center [953, 461] width 29 height 29
click at [53, 70] on link "note Beiträge" at bounding box center [62, 73] width 125 height 21
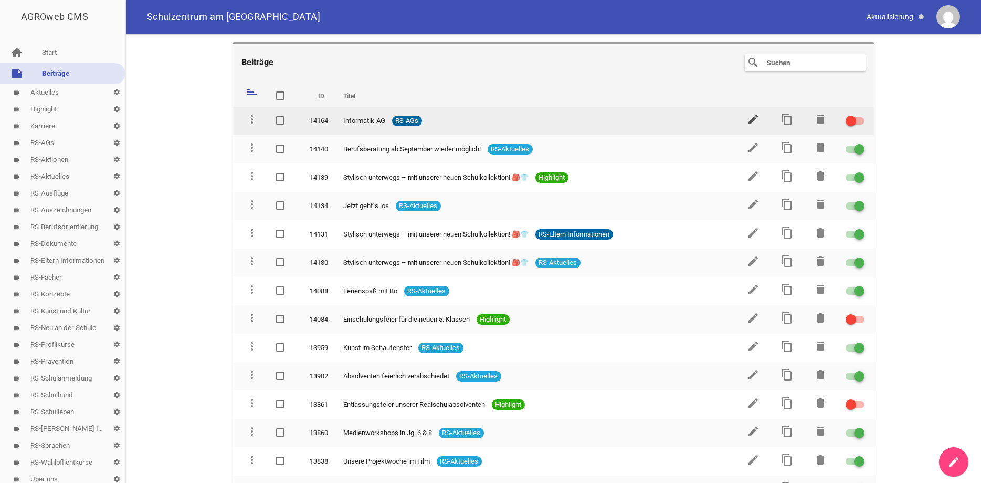
click at [755, 117] on icon "edit" at bounding box center [753, 119] width 13 height 13
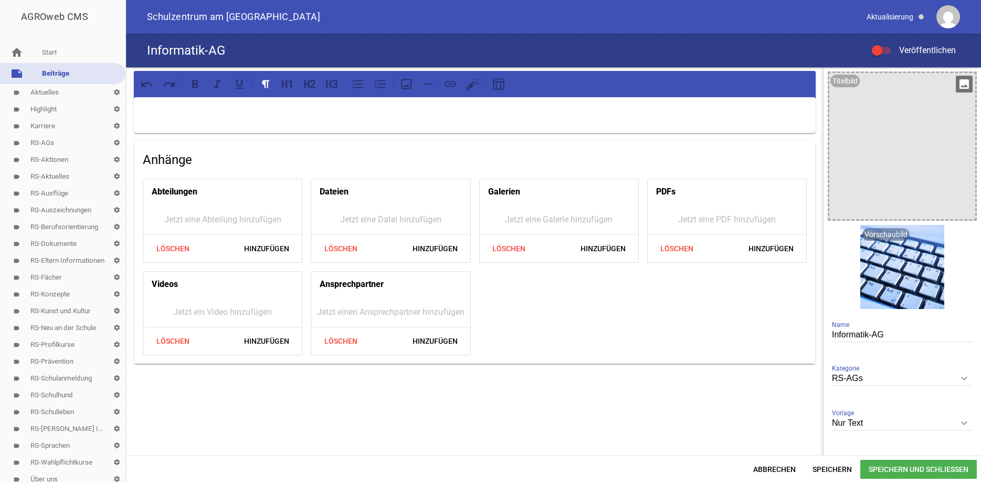
click at [959, 81] on icon "image" at bounding box center [964, 84] width 17 height 17
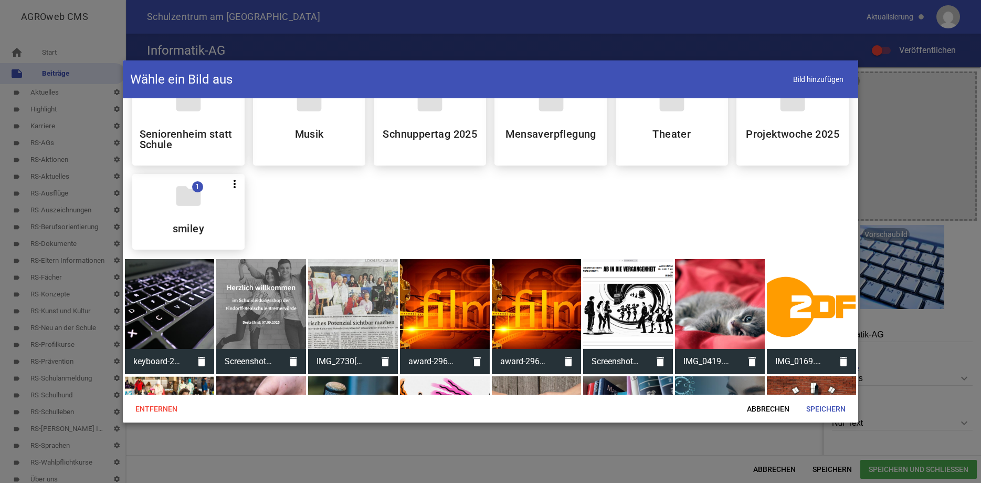
scroll to position [791, 0]
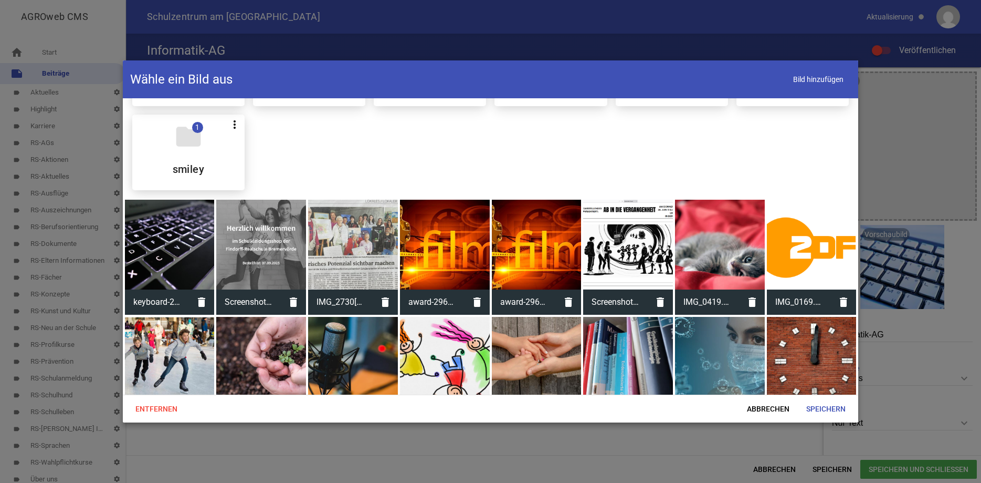
click at [159, 255] on div at bounding box center [170, 245] width 90 height 90
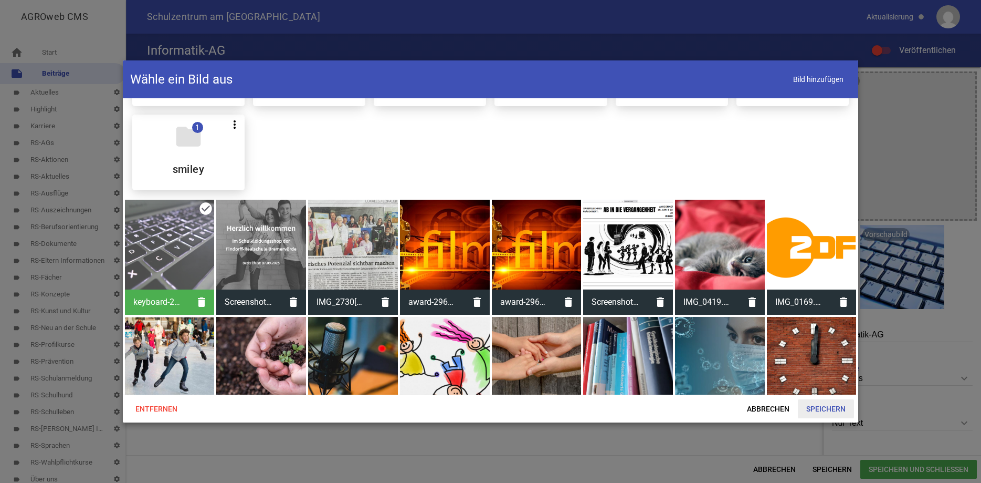
click at [811, 404] on span "Speichern" at bounding box center [826, 408] width 56 height 19
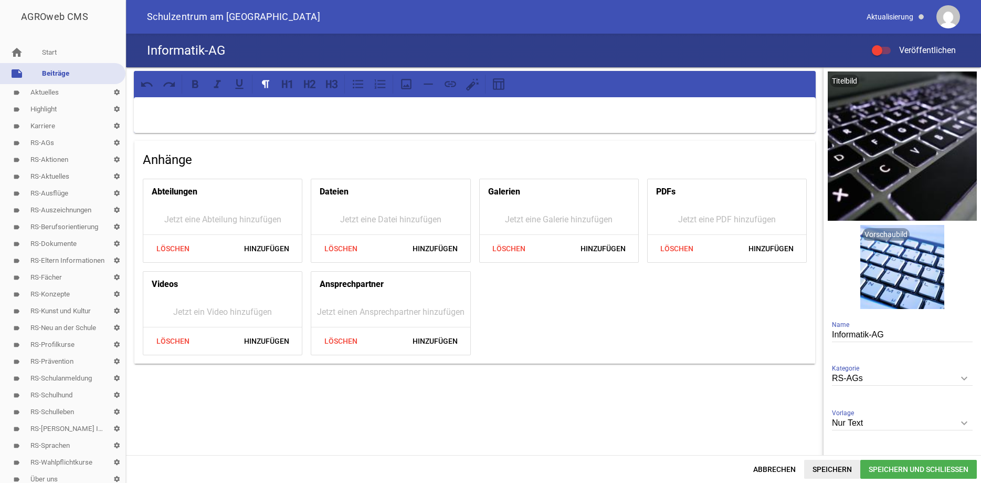
click at [844, 465] on span "Speichern" at bounding box center [832, 468] width 56 height 19
click at [476, 85] on icon at bounding box center [473, 84] width 14 height 14
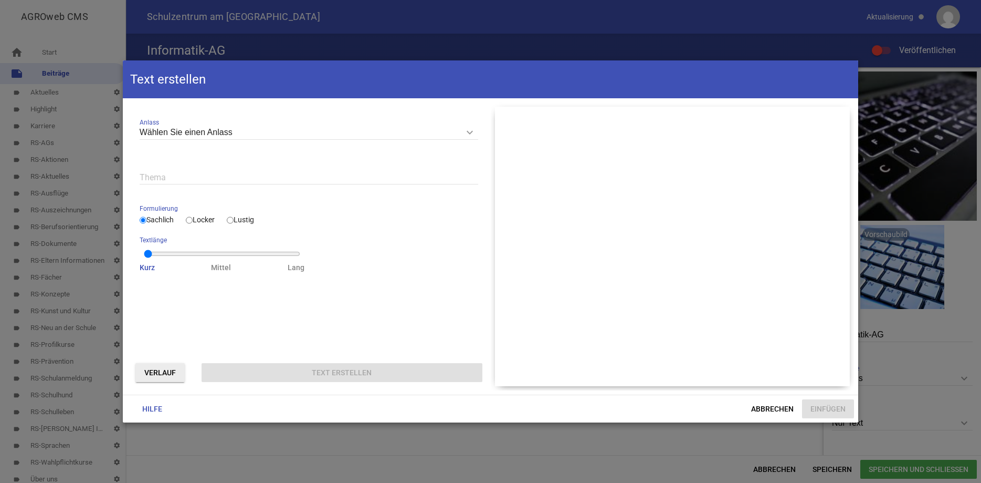
click at [475, 130] on icon "keyboard_arrow_down" at bounding box center [470, 132] width 17 height 17
click at [475, 130] on input "Wählen Sie einen Anlass" at bounding box center [309, 132] width 339 height 14
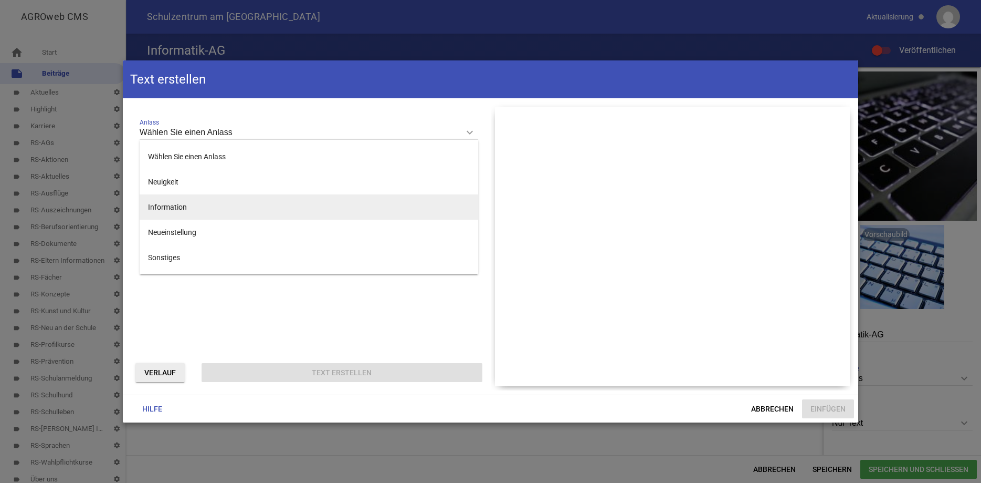
click at [173, 204] on li "Information" at bounding box center [309, 206] width 339 height 25
type input "Information"
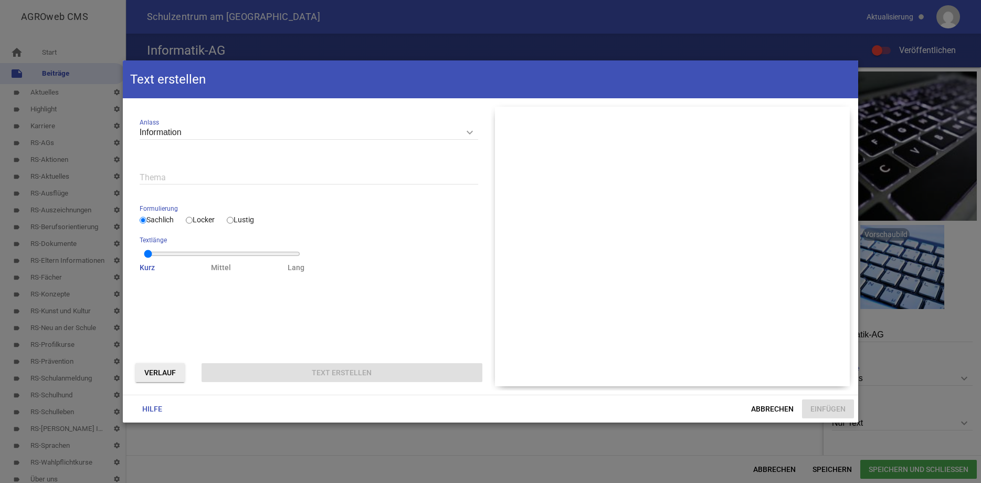
click at [190, 221] on input "Locker" at bounding box center [189, 220] width 7 height 13
radio input "true"
click at [150, 170] on input "text" at bounding box center [309, 177] width 339 height 14
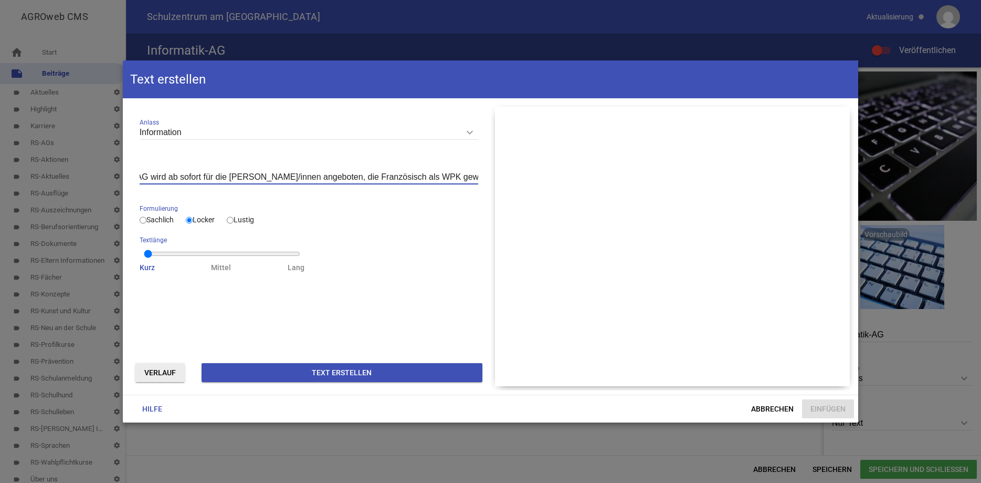
scroll to position [0, 44]
type input "Informatik AG wird ab sofort für die Schüler/innen angeboten, die Französisch a…"
drag, startPoint x: 153, startPoint y: 252, endPoint x: 180, endPoint y: 257, distance: 27.8
click at [180, 257] on input "range" at bounding box center [222, 253] width 156 height 8
drag, startPoint x: 150, startPoint y: 257, endPoint x: 190, endPoint y: 262, distance: 40.2
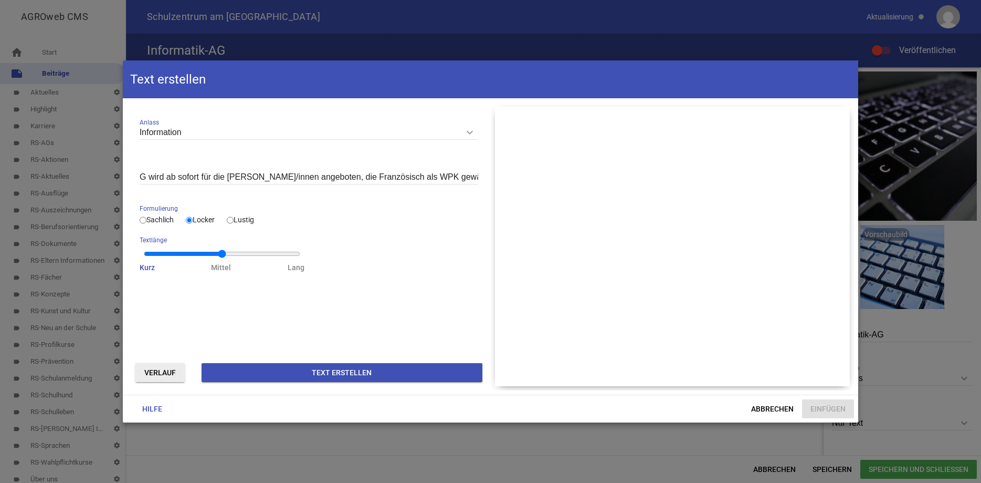
type input "1"
click at [190, 258] on input "range" at bounding box center [222, 253] width 156 height 8
click at [323, 372] on button "Text erstellen" at bounding box center [342, 372] width 281 height 19
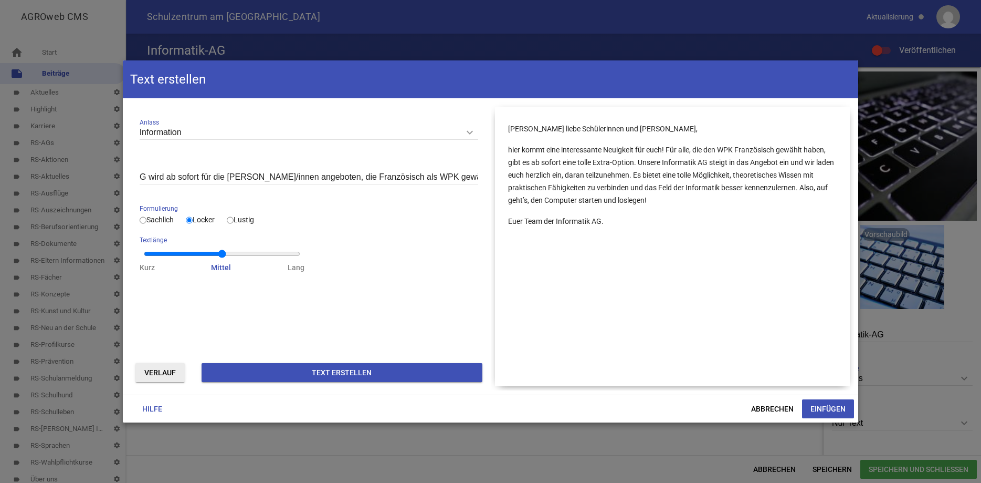
click at [794, 161] on p "hier kommt eine interessante Neuigkeit für euch! Für alle, die den WPK Französi…" at bounding box center [672, 174] width 329 height 63
click at [822, 405] on button "Einfügen" at bounding box center [828, 408] width 52 height 19
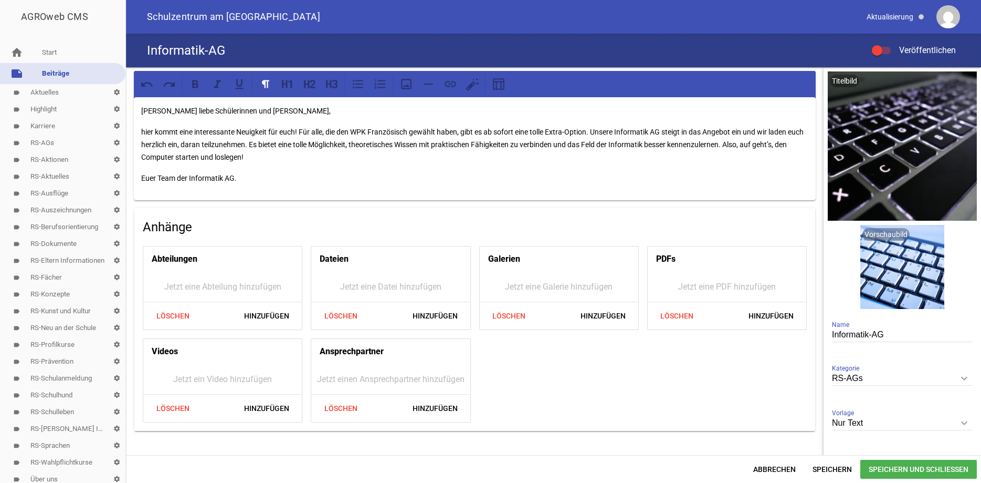
click at [415, 130] on p "hier kommt eine interessante Neuigkeit für euch! Für alle, die den WPK Französi…" at bounding box center [474, 144] width 667 height 38
click at [796, 132] on p "hier kommt eine interessante Neuigkeit für euch! Für alle, die den WPK Französi…" at bounding box center [474, 144] width 667 height 38
click at [404, 142] on p "hier kommt eine interessante Neuigkeit für euch! Für alle, die den WPK Französi…" at bounding box center [474, 144] width 667 height 38
drag, startPoint x: 244, startPoint y: 178, endPoint x: 151, endPoint y: 176, distance: 93.5
click at [151, 176] on p "Euer Team der Informatik AG." at bounding box center [474, 178] width 667 height 13
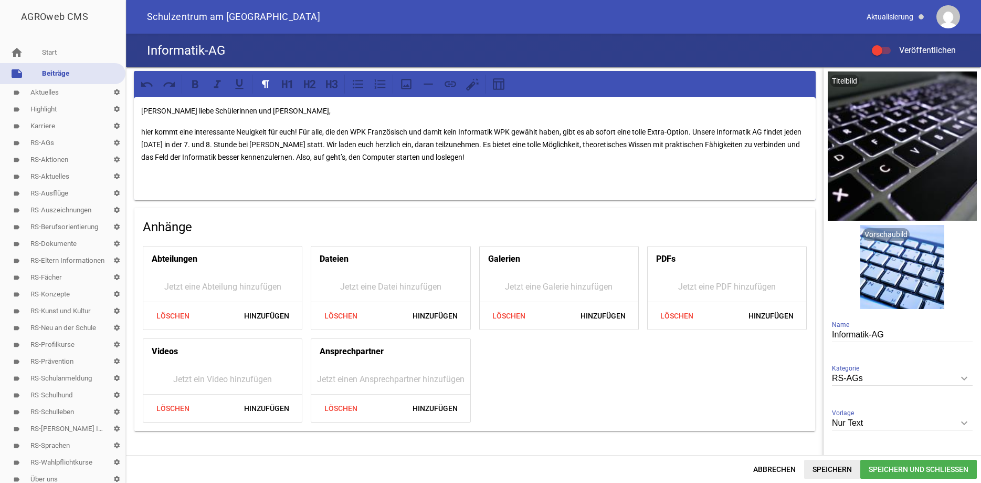
click at [830, 471] on span "Speichern" at bounding box center [832, 468] width 56 height 19
click at [880, 49] on div at bounding box center [877, 50] width 11 height 11
click at [887, 44] on input "Veröffentlichen" at bounding box center [887, 44] width 0 height 0
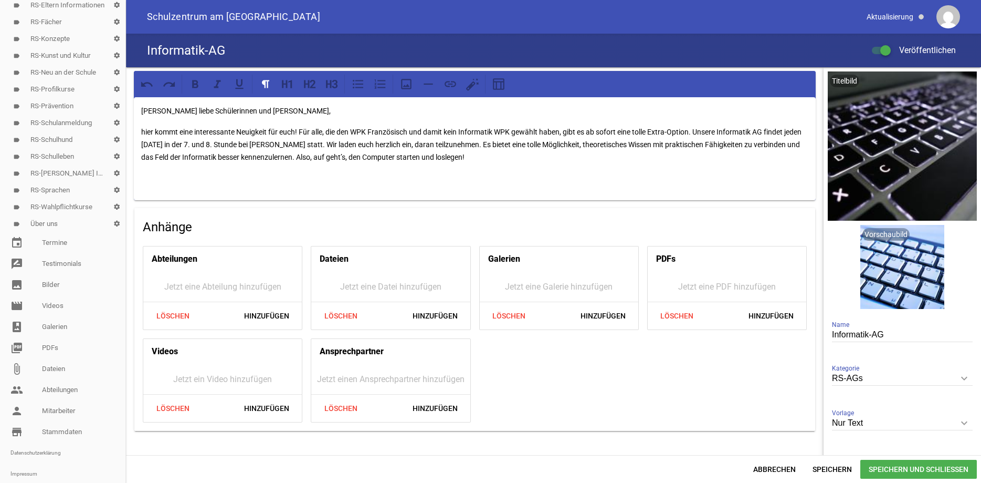
scroll to position [273, 0]
click at [55, 393] on link "person Mitarbeiter" at bounding box center [62, 393] width 125 height 21
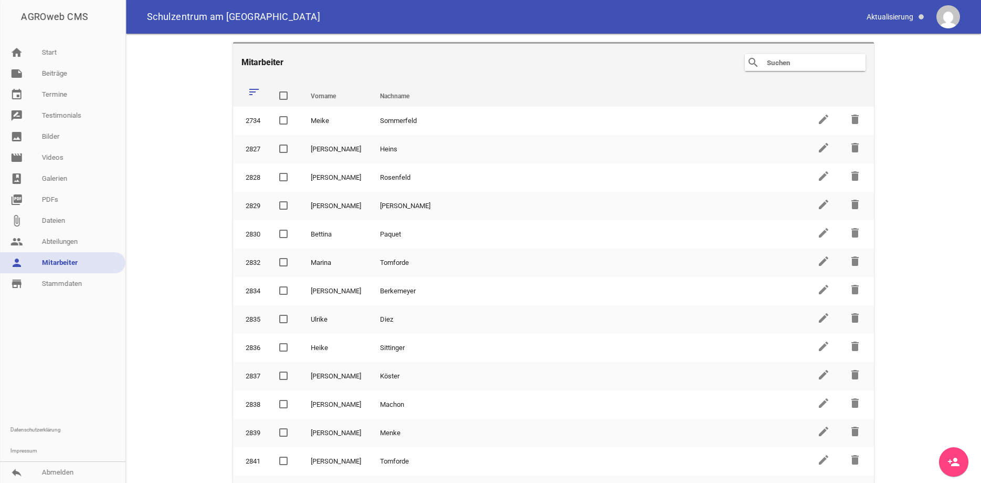
click at [958, 458] on icon "person_add" at bounding box center [954, 461] width 13 height 13
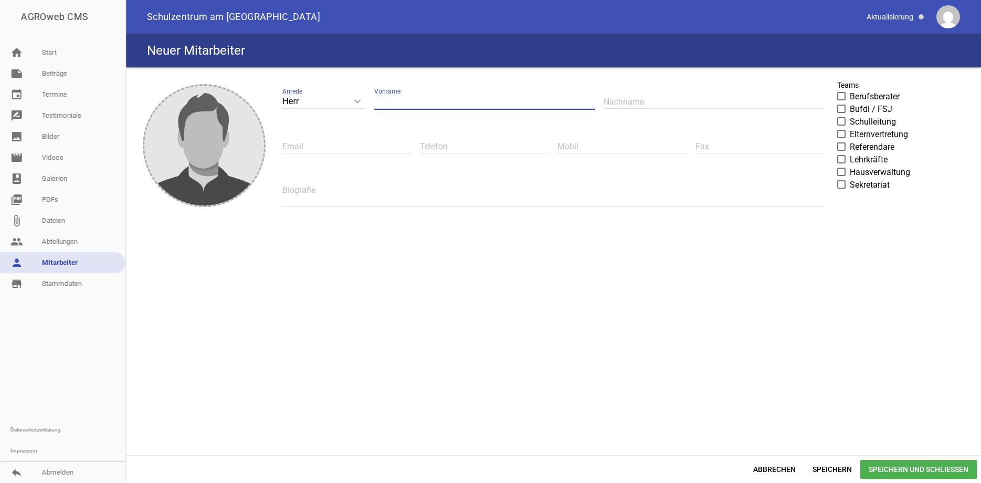
click at [435, 100] on input "text" at bounding box center [484, 102] width 221 height 14
type input "David"
click at [656, 102] on input "text" at bounding box center [714, 102] width 221 height 14
type input "J"
type input "Krüger"
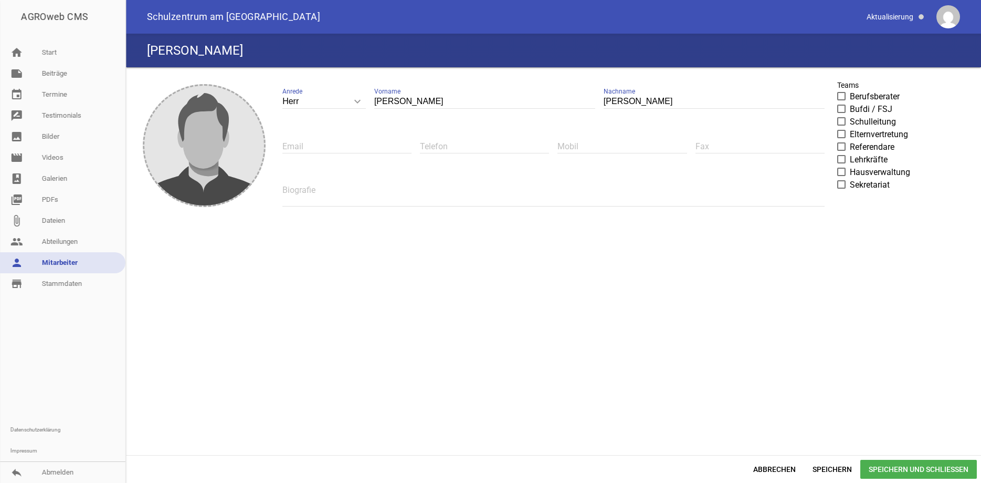
click at [843, 160] on span at bounding box center [842, 159] width 7 height 6
click at [850, 153] on input "Lehrkräfte" at bounding box center [850, 153] width 0 height 0
click at [877, 463] on span "Speichern und Schließen" at bounding box center [919, 468] width 117 height 19
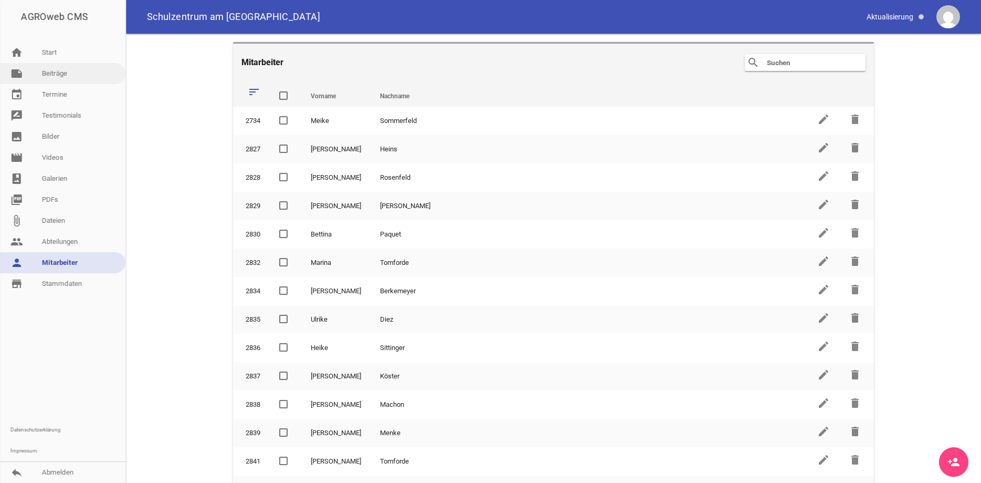
click at [68, 75] on link "note Beiträge" at bounding box center [62, 73] width 125 height 21
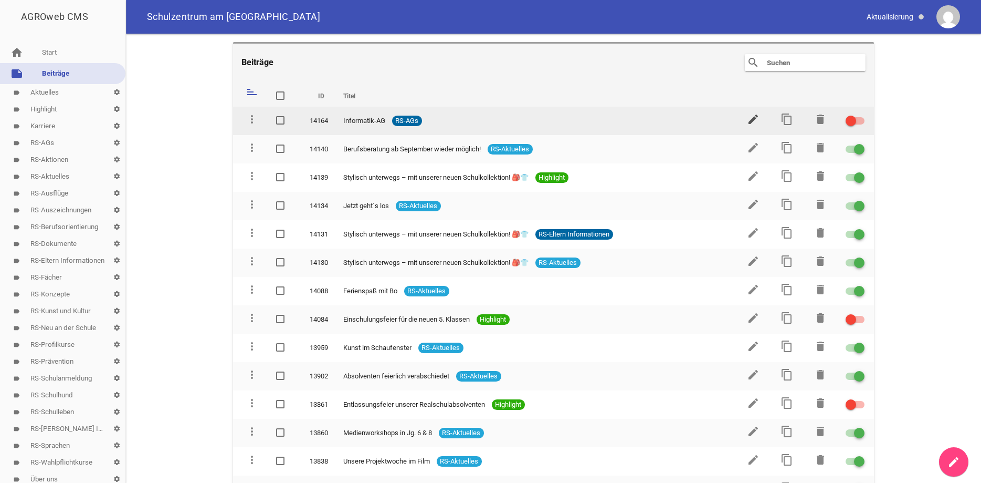
click at [749, 119] on icon "edit" at bounding box center [753, 119] width 13 height 13
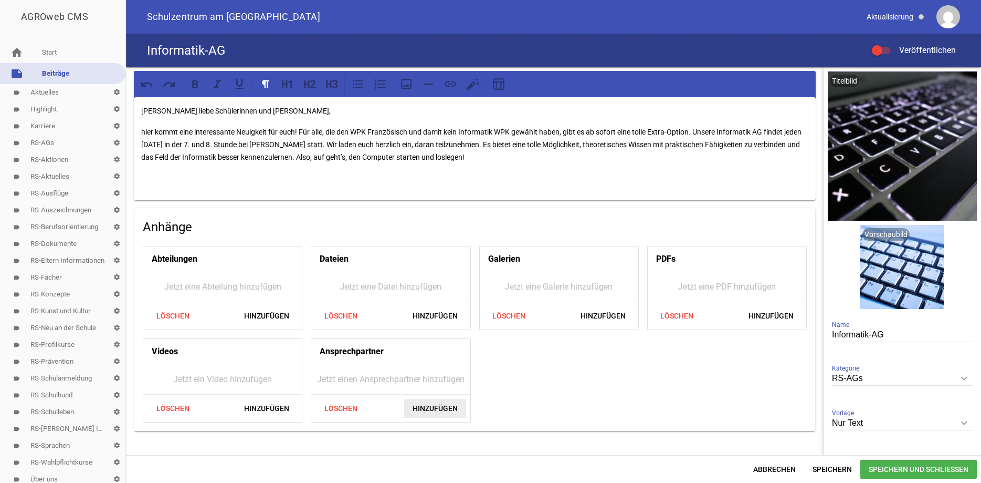
click at [426, 407] on span "Hinzufügen" at bounding box center [435, 408] width 62 height 19
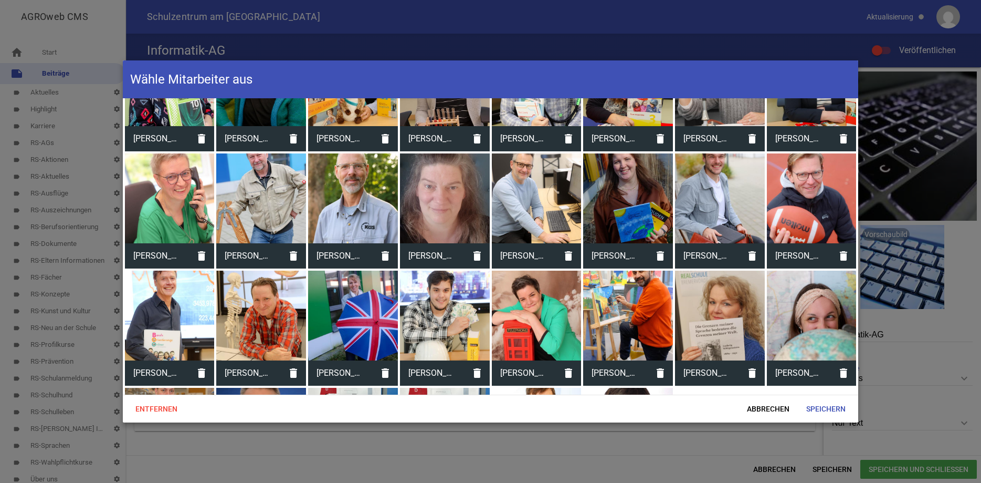
scroll to position [291, 0]
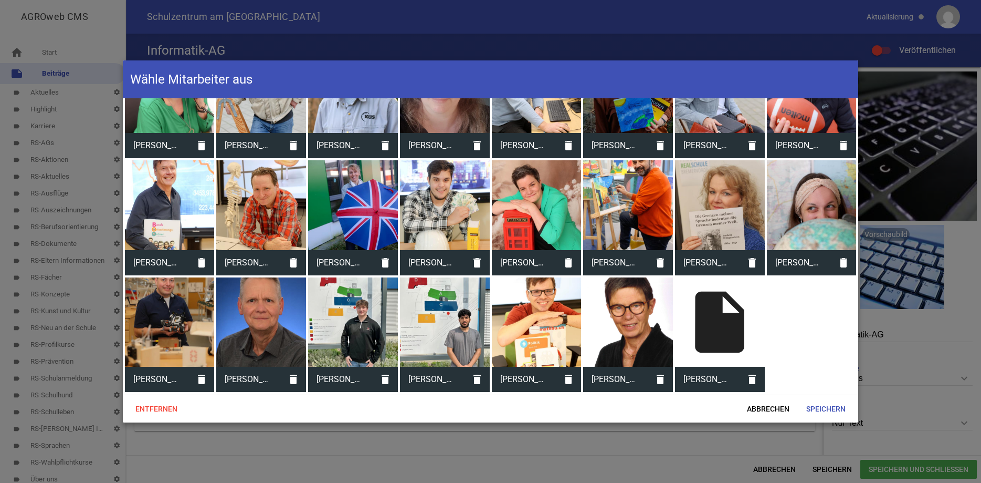
click at [724, 317] on div "insert_drive_file" at bounding box center [720, 322] width 90 height 90
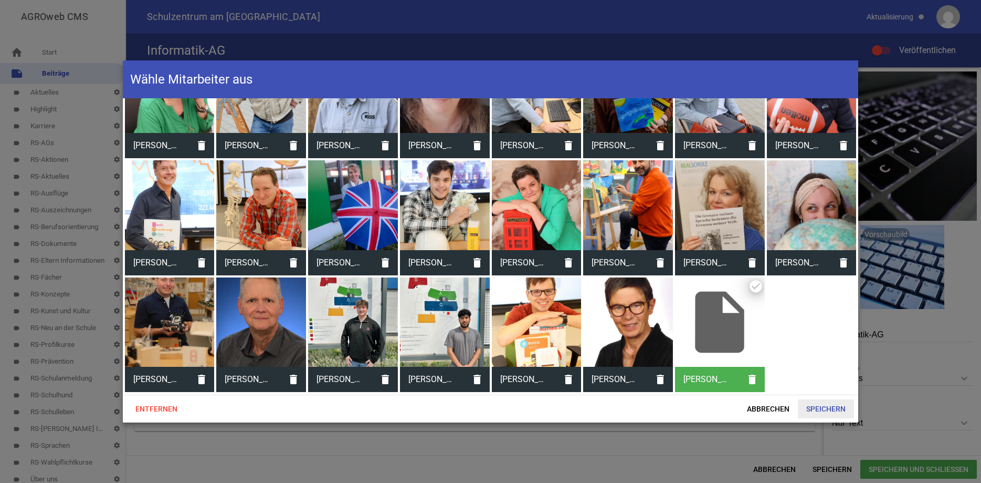
click at [824, 402] on span "Speichern" at bounding box center [826, 408] width 56 height 19
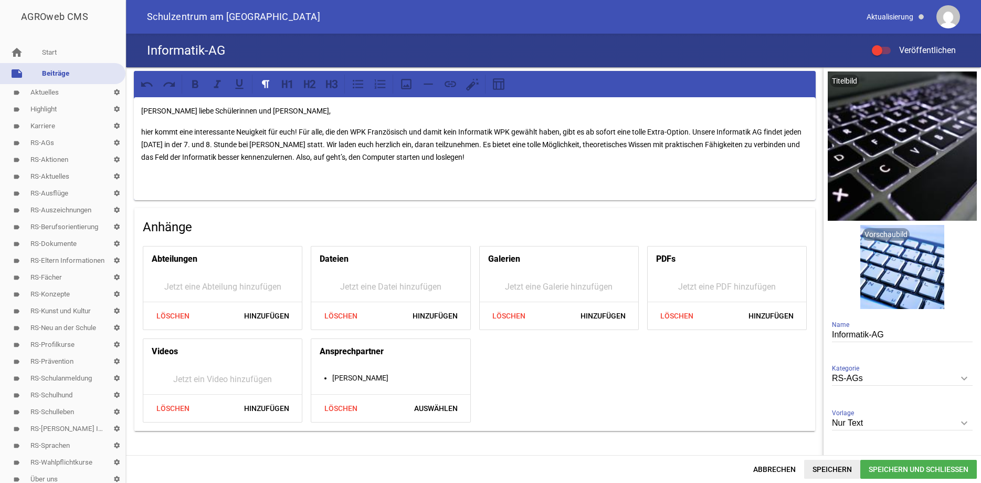
click at [826, 466] on span "Speichern" at bounding box center [832, 468] width 56 height 19
click at [876, 51] on span at bounding box center [877, 50] width 4 height 4
click at [887, 44] on input "Veröffentlichen" at bounding box center [887, 44] width 0 height 0
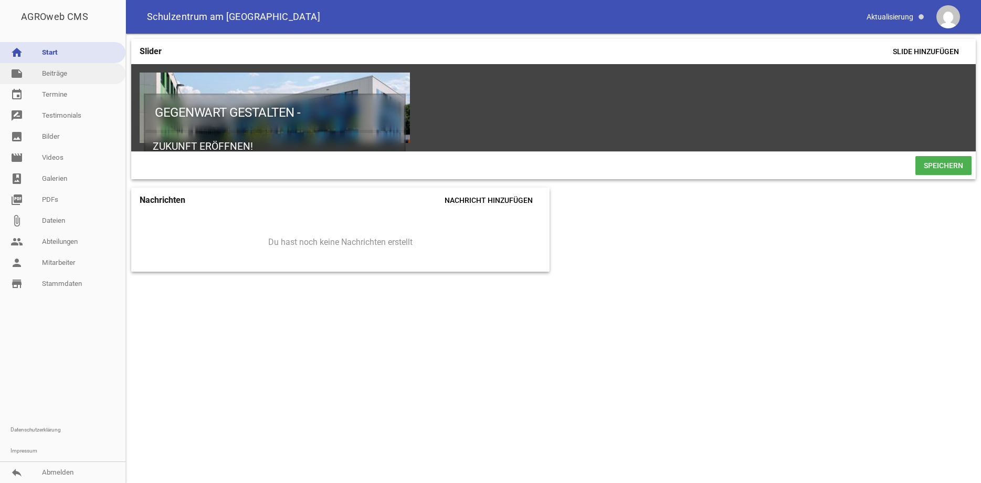
click at [53, 71] on link "note Beiträge" at bounding box center [62, 73] width 125 height 21
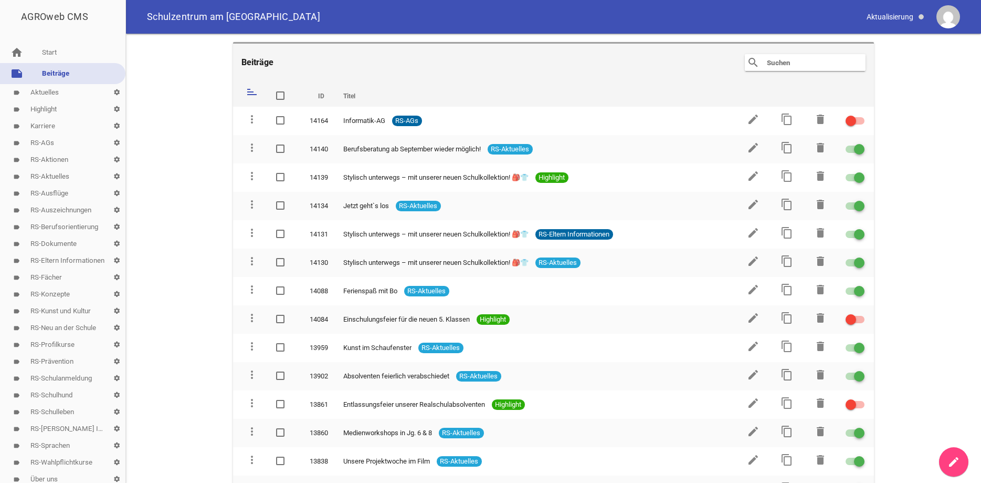
click at [54, 89] on link "label Aktuelles settings" at bounding box center [62, 92] width 125 height 17
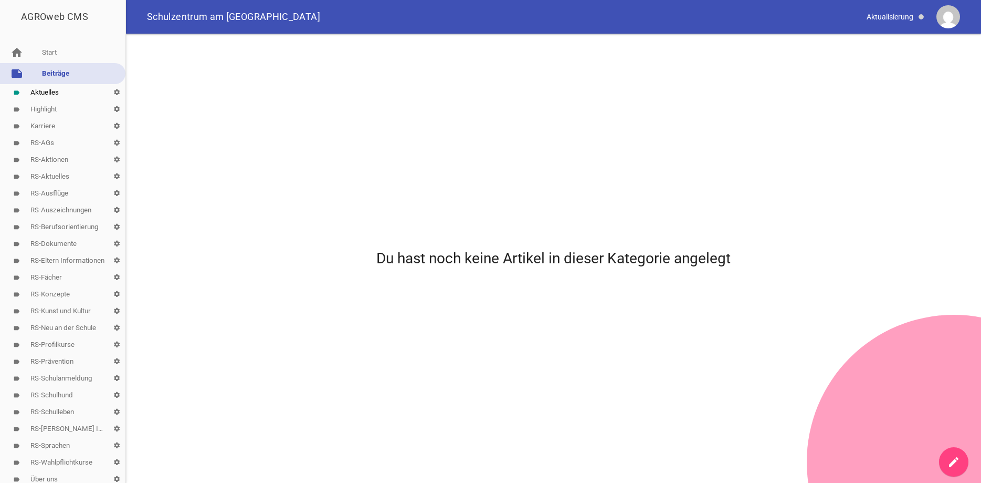
click at [37, 144] on link "label RS-AGs settings" at bounding box center [62, 142] width 125 height 17
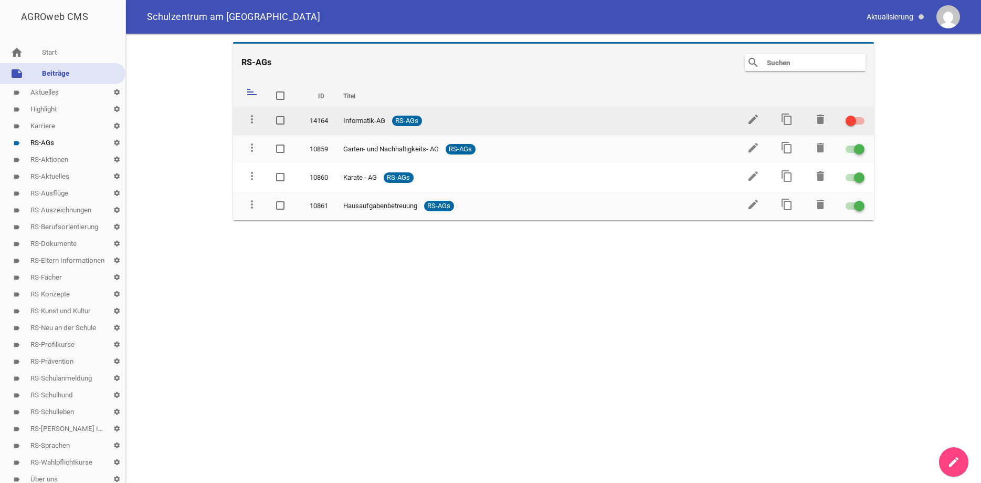
click at [854, 118] on div at bounding box center [851, 121] width 11 height 11
click at [862, 114] on input "checkbox" at bounding box center [862, 114] width 0 height 0
click at [349, 119] on span "Informatik-AG" at bounding box center [364, 121] width 42 height 11
click at [353, 120] on span "Informatik-AG" at bounding box center [364, 121] width 42 height 11
click at [753, 119] on icon "edit" at bounding box center [753, 119] width 13 height 13
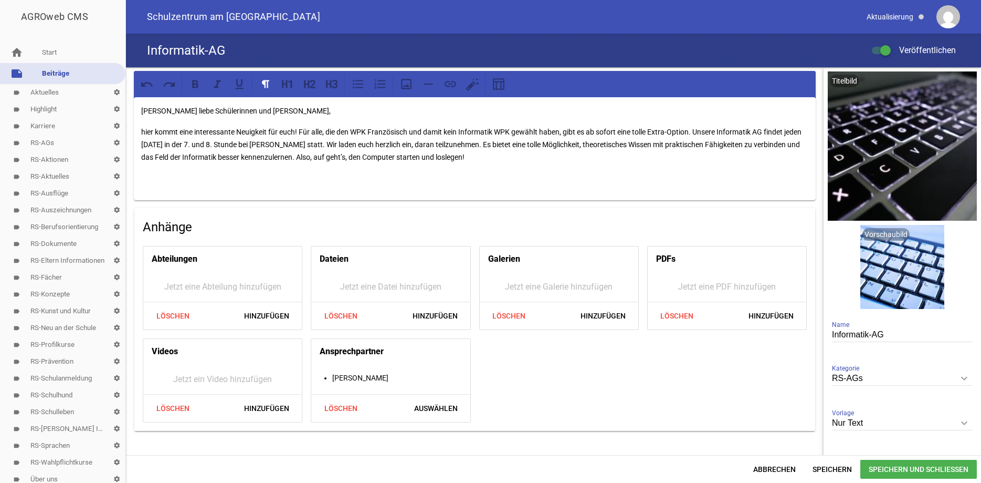
click at [882, 472] on span "Speichern und Schließen" at bounding box center [919, 468] width 117 height 19
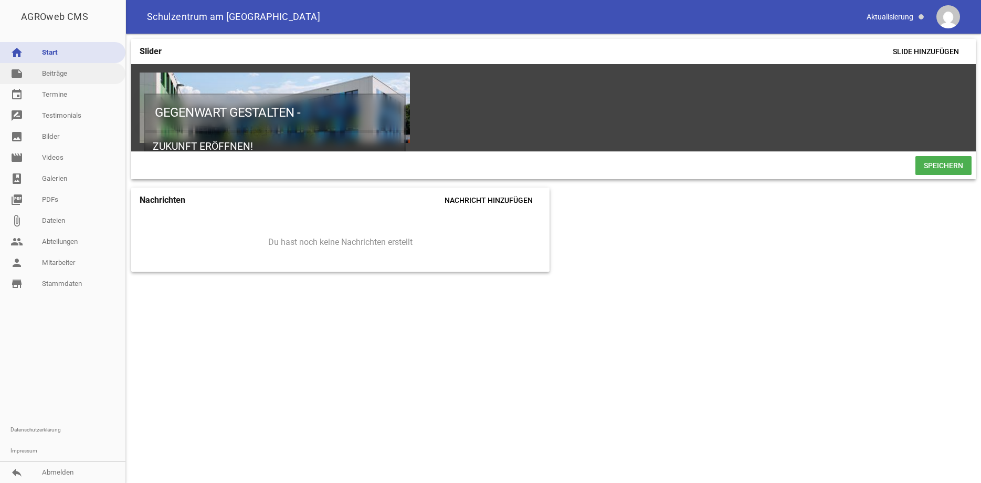
click at [64, 74] on link "note Beiträge" at bounding box center [62, 73] width 125 height 21
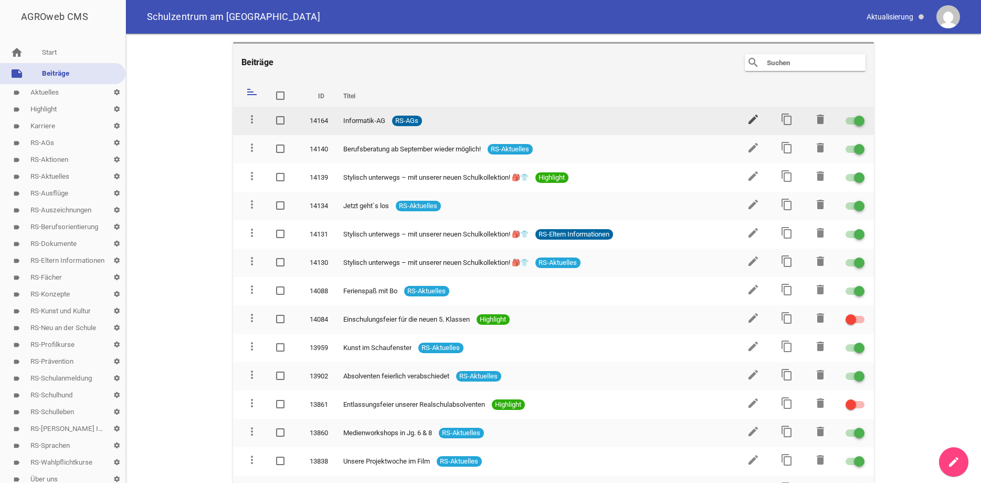
click at [758, 119] on icon "edit" at bounding box center [753, 119] width 13 height 13
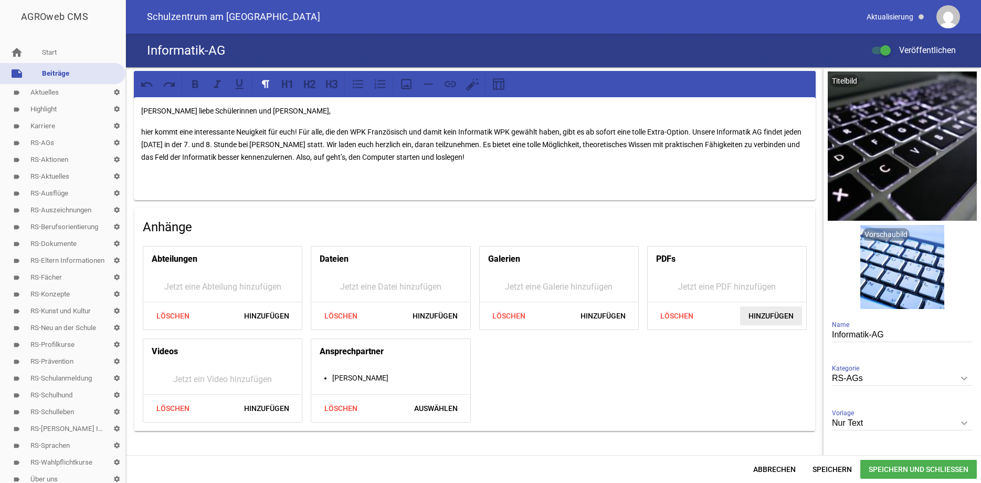
click at [779, 312] on span "Hinzufügen" at bounding box center [771, 315] width 62 height 19
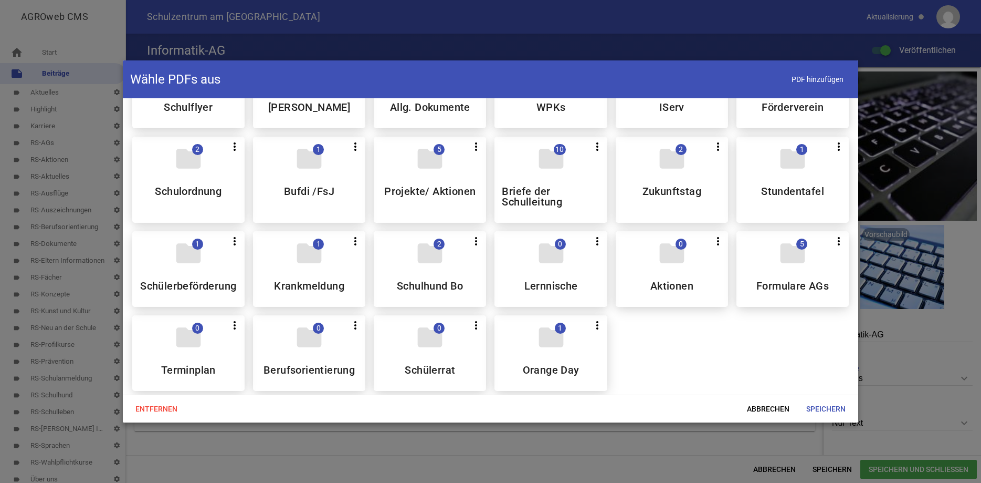
scroll to position [151, 0]
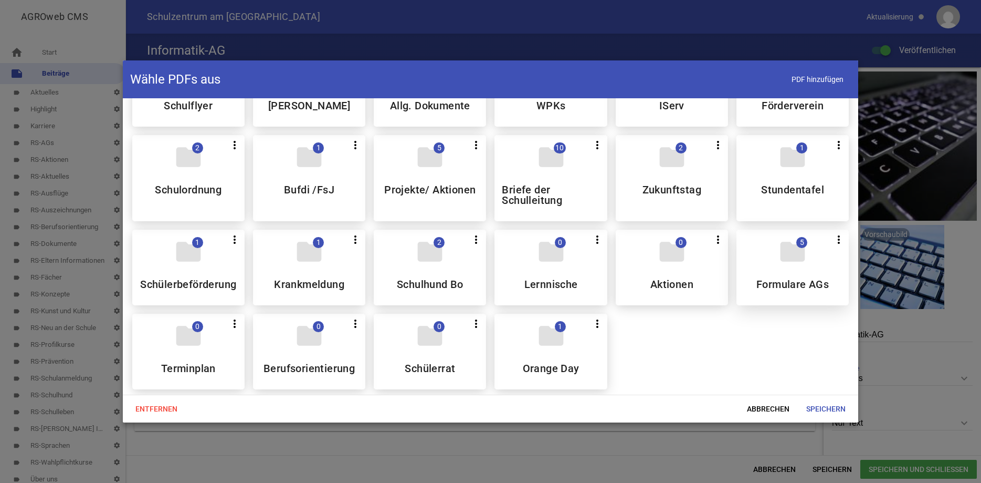
click at [789, 267] on div "folder 5 more_vert Teilen Bearbeiten Löschen Formulare AGs" at bounding box center [793, 267] width 112 height 76
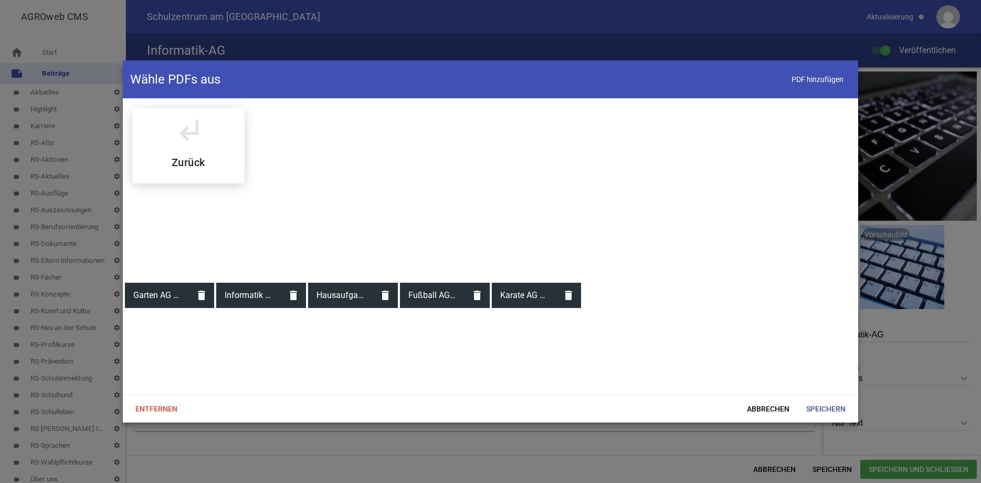
scroll to position [0, 0]
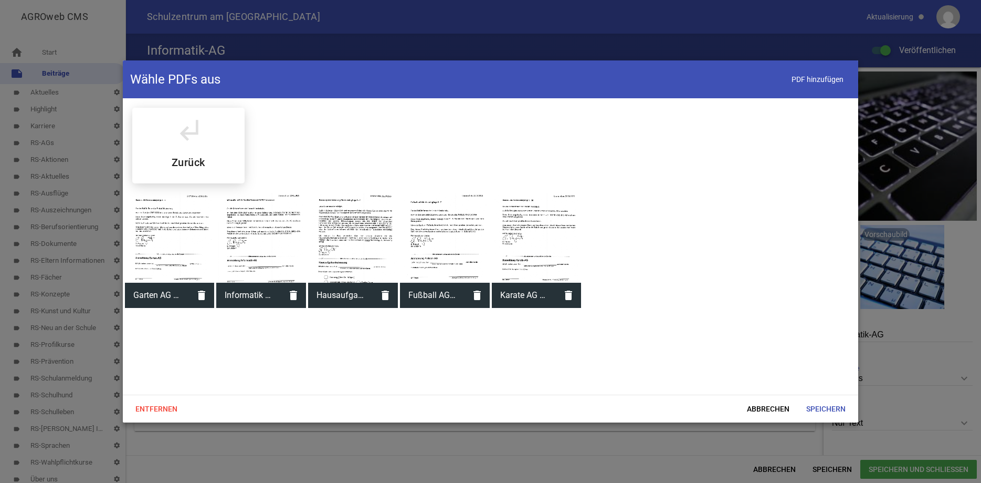
click at [342, 240] on div at bounding box center [353, 238] width 90 height 90
click at [386, 291] on icon "delete" at bounding box center [385, 295] width 25 height 25
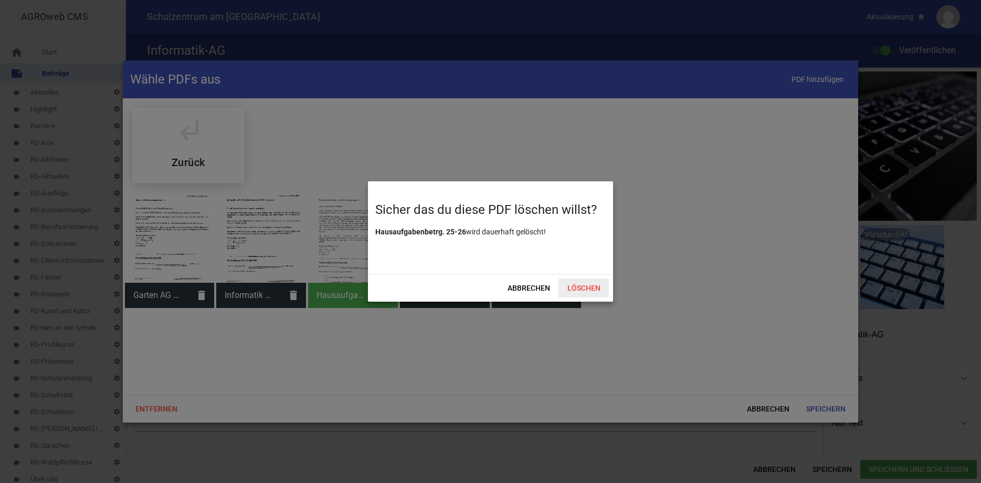
click at [572, 287] on span "Löschen" at bounding box center [584, 287] width 50 height 19
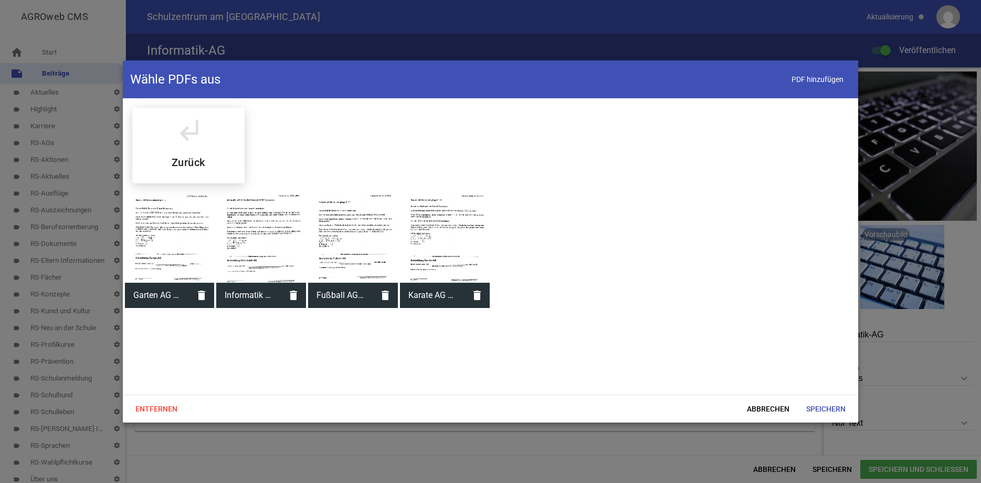
click at [261, 292] on span "Informatik AG 25-26" at bounding box center [248, 294] width 65 height 27
click at [831, 404] on span "Speichern" at bounding box center [826, 408] width 56 height 19
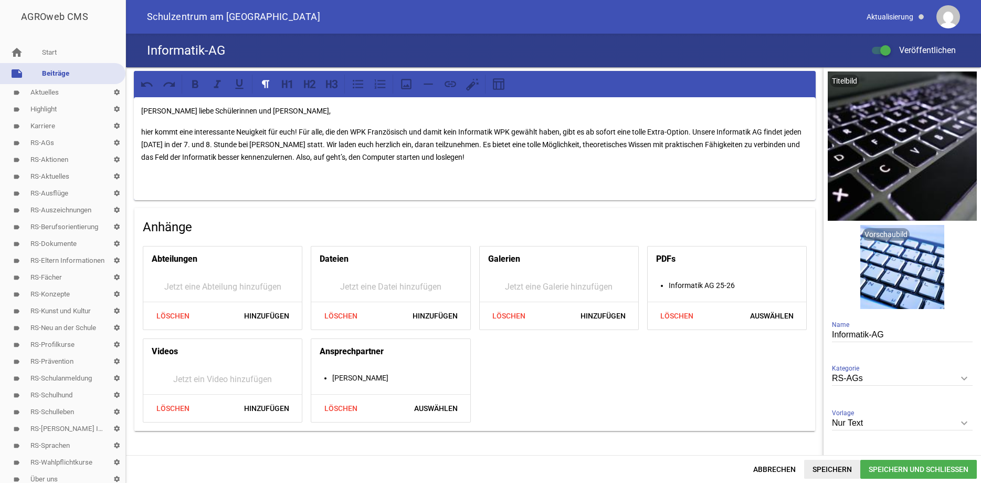
click at [835, 465] on span "Speichern" at bounding box center [832, 468] width 56 height 19
click at [51, 71] on link "note Beiträge" at bounding box center [62, 73] width 125 height 21
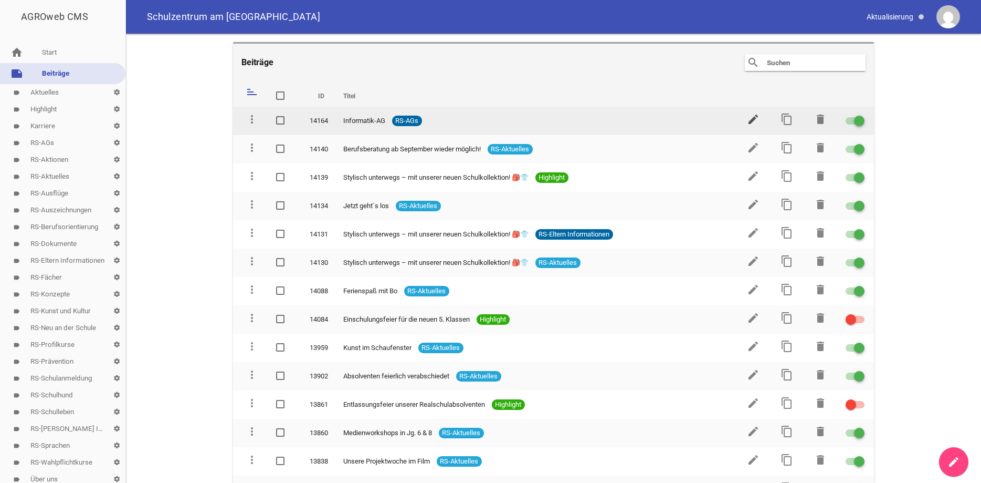
click at [752, 114] on icon "edit" at bounding box center [753, 119] width 13 height 13
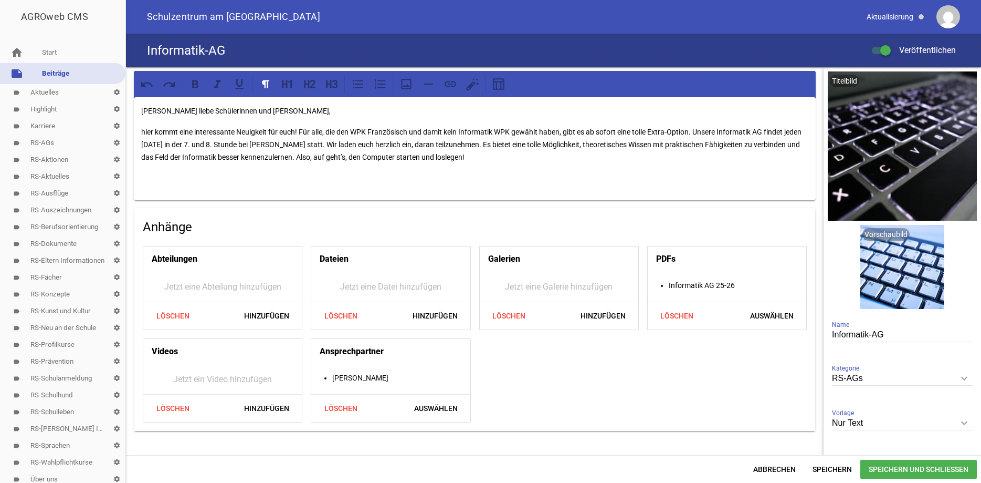
click at [31, 74] on link "note Beiträge" at bounding box center [62, 73] width 125 height 21
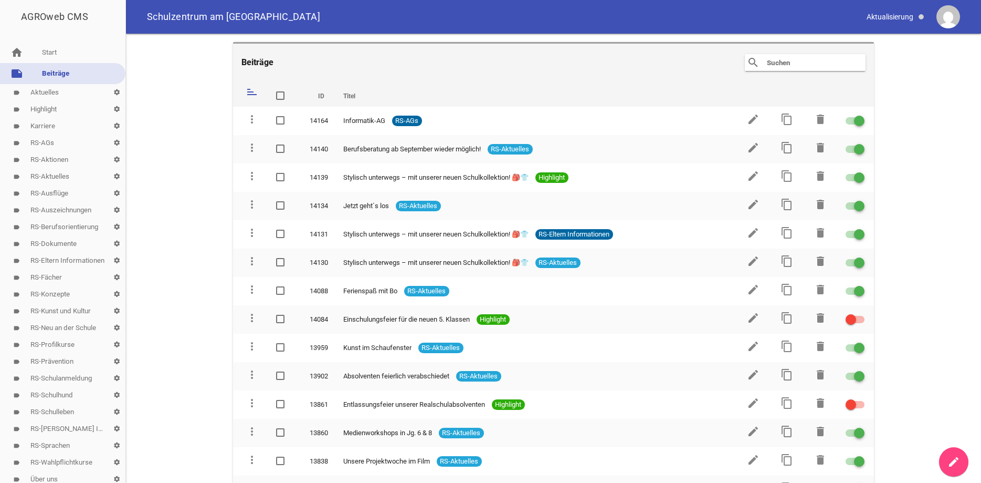
click at [44, 140] on link "label RS-AGs settings" at bounding box center [62, 142] width 125 height 17
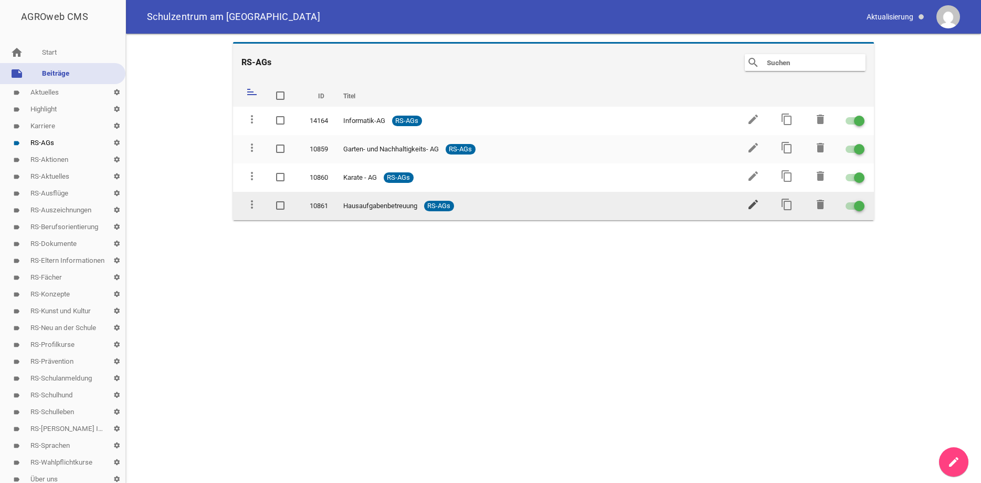
click at [755, 205] on icon "edit" at bounding box center [753, 204] width 13 height 13
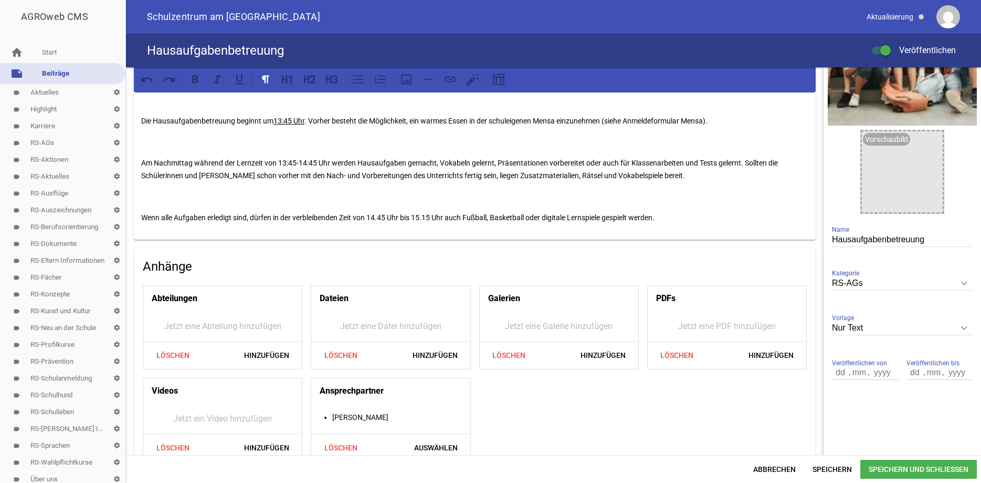
scroll to position [98, 0]
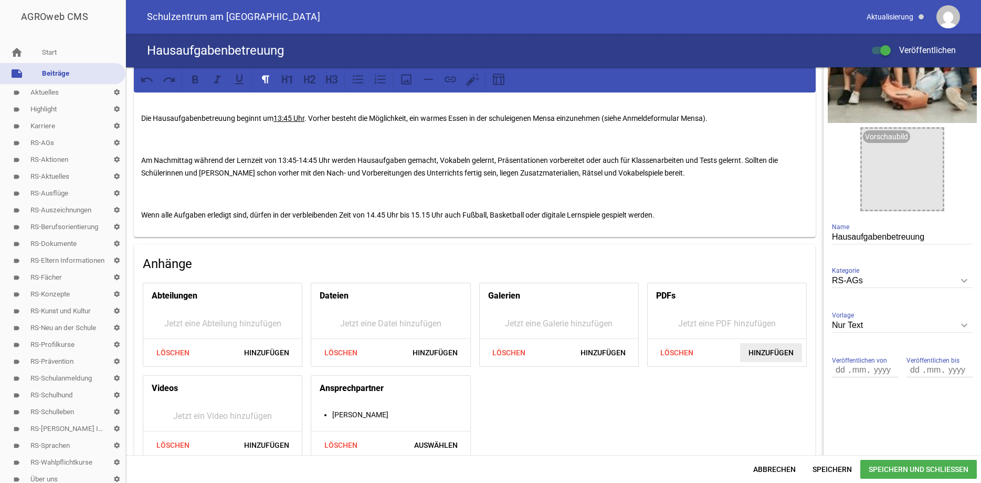
click at [768, 352] on span "Hinzufügen" at bounding box center [771, 352] width 62 height 19
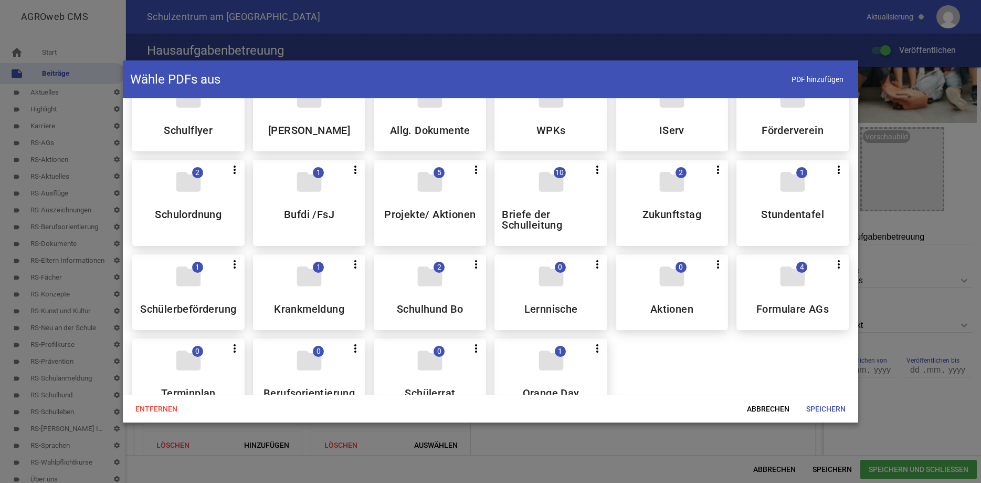
scroll to position [130, 0]
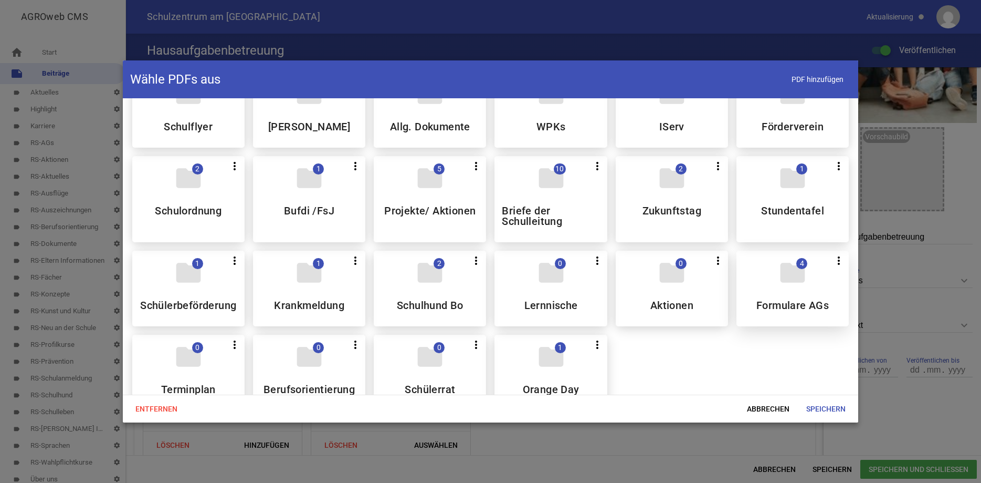
click at [797, 293] on div "folder 4 more_vert Teilen Bearbeiten Löschen Formulare AGs" at bounding box center [793, 288] width 112 height 76
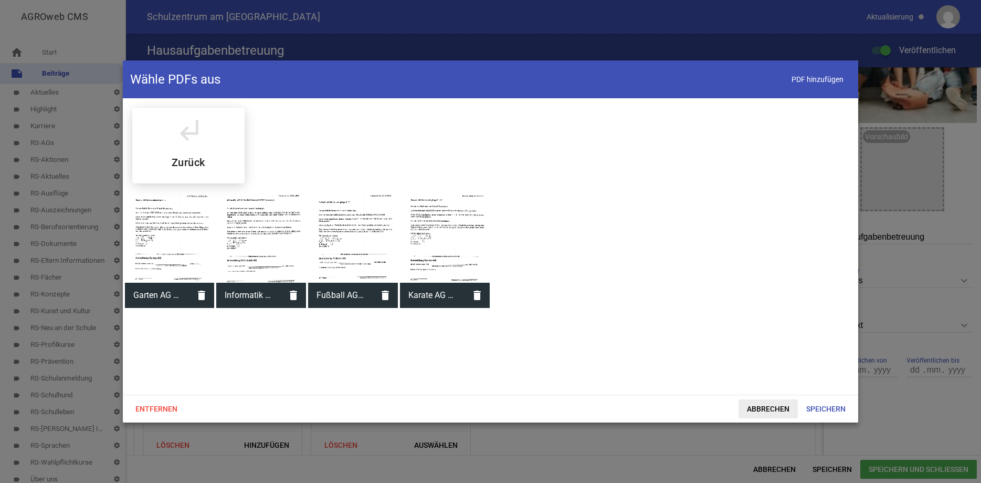
click at [775, 405] on span "Abbrechen" at bounding box center [768, 408] width 59 height 19
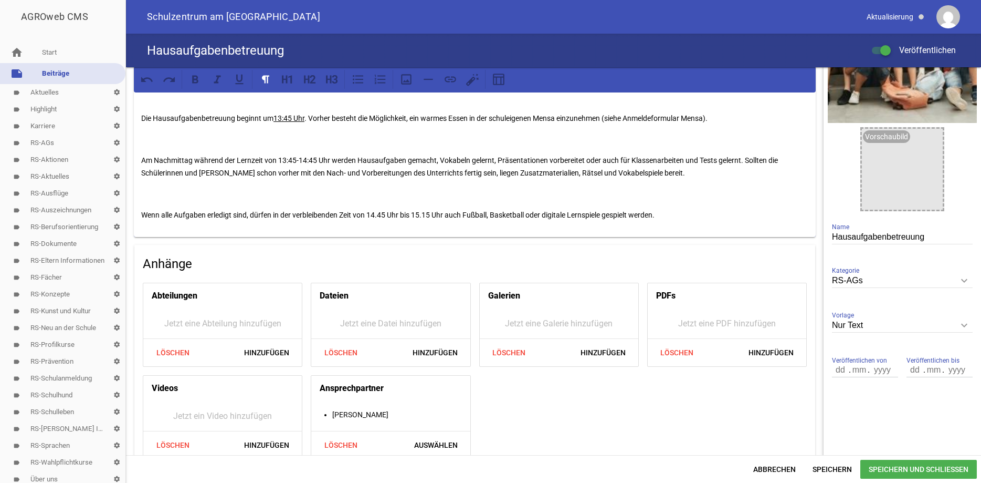
click at [44, 139] on link "label RS-AGs settings" at bounding box center [62, 142] width 125 height 17
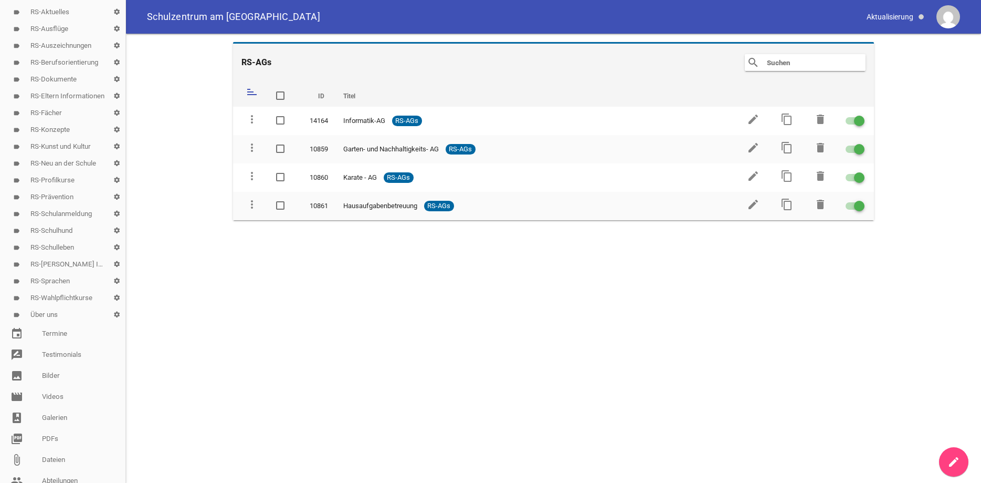
scroll to position [166, 0]
click at [49, 440] on link "picture_as_pdf PDFs" at bounding box center [62, 436] width 125 height 21
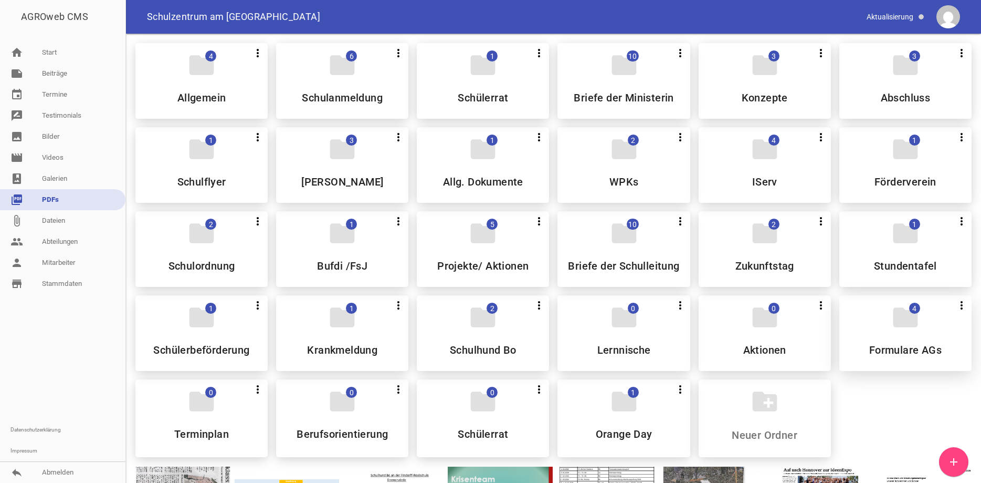
click at [899, 326] on icon "folder" at bounding box center [905, 316] width 29 height 29
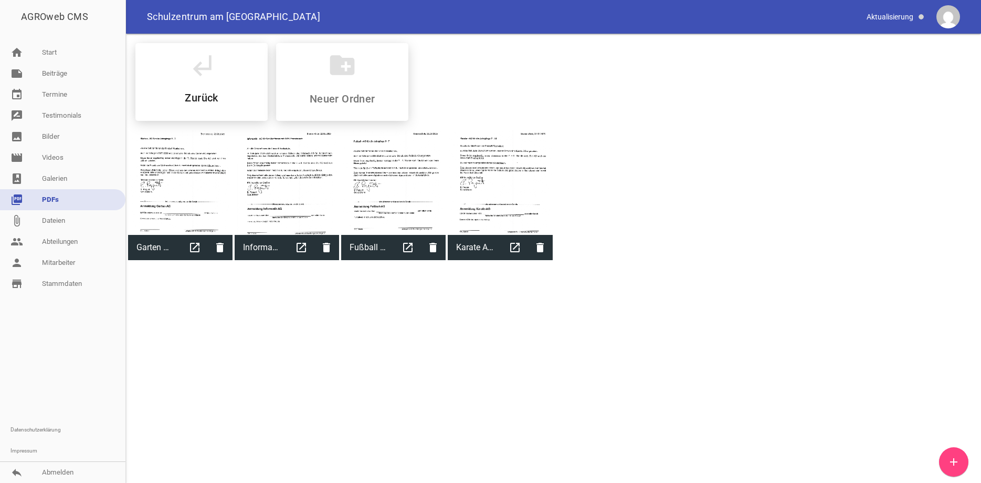
click at [946, 463] on link "add" at bounding box center [953, 461] width 29 height 29
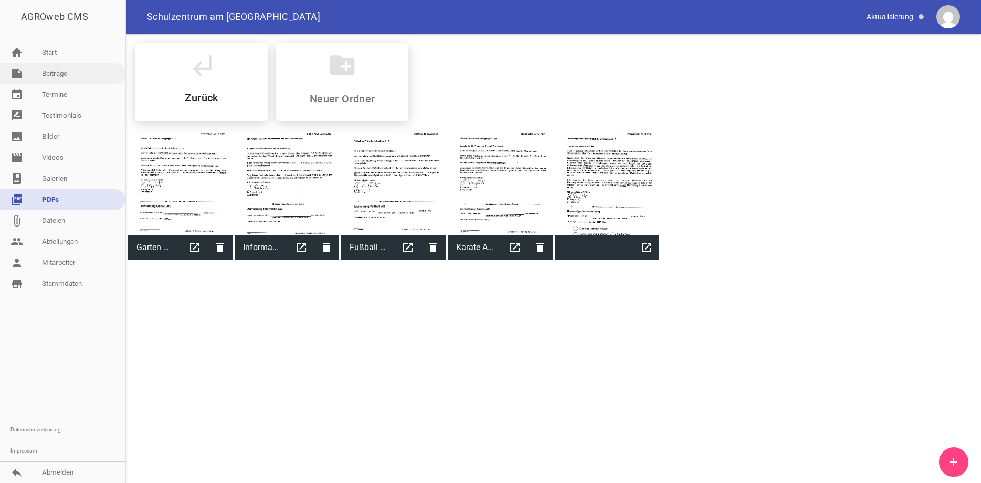
click at [57, 78] on link "note Beiträge" at bounding box center [62, 73] width 125 height 21
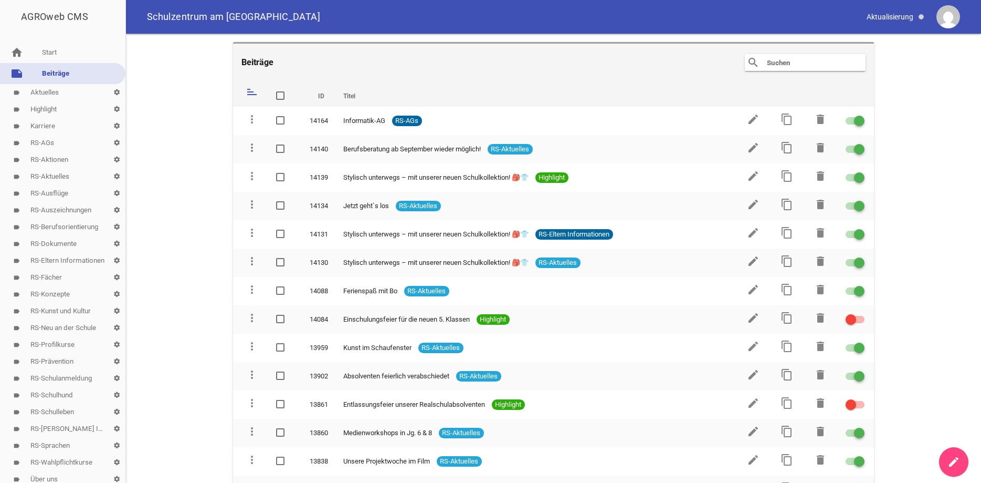
click at [42, 142] on link "label RS-AGs settings" at bounding box center [62, 142] width 125 height 17
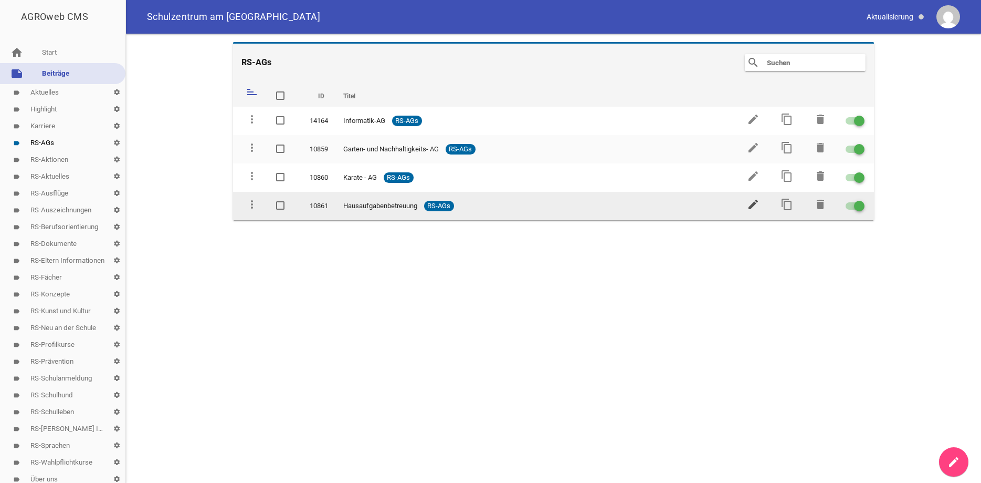
click at [756, 203] on icon "edit" at bounding box center [753, 204] width 13 height 13
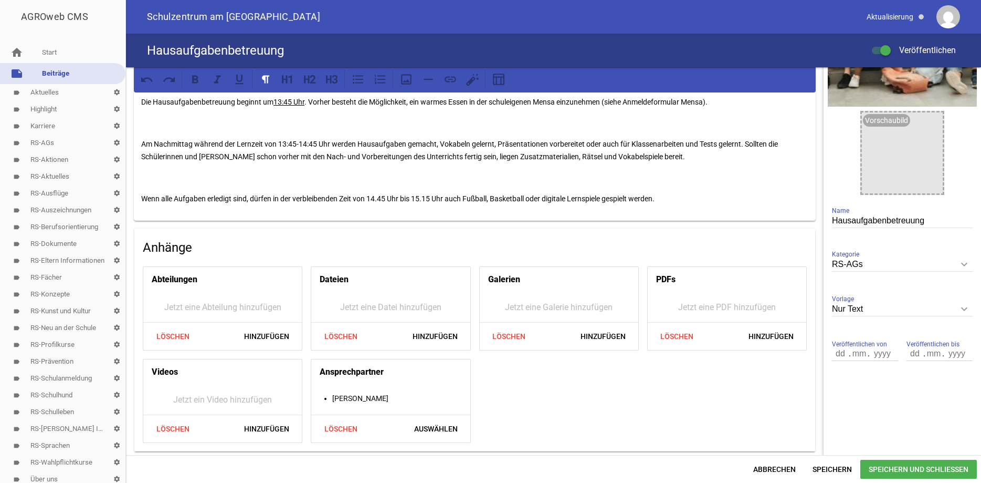
scroll to position [114, 0]
click at [765, 332] on span "Hinzufügen" at bounding box center [771, 335] width 62 height 19
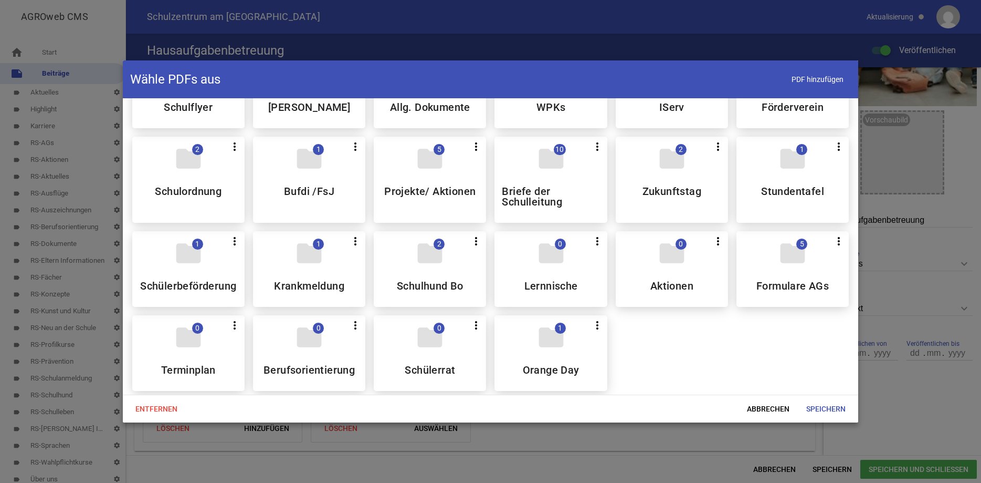
scroll to position [154, 0]
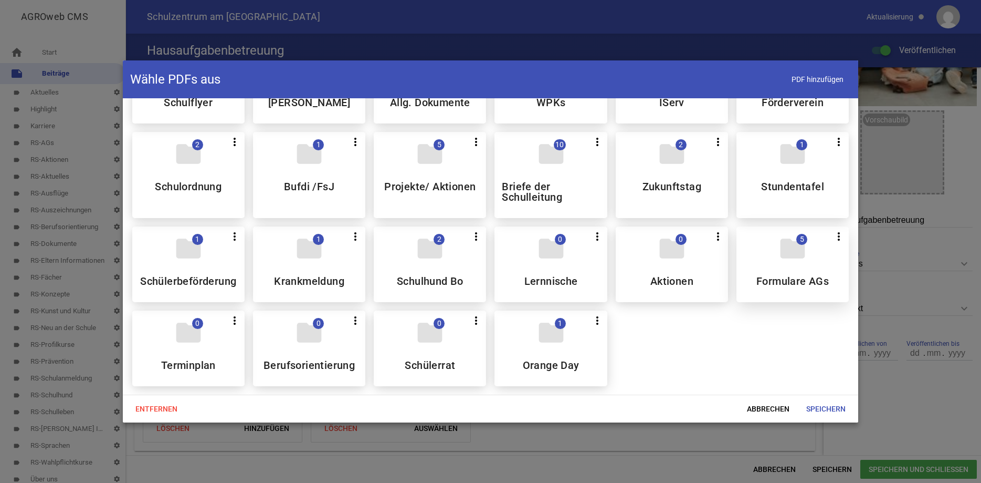
click at [806, 258] on icon "folder" at bounding box center [792, 248] width 29 height 29
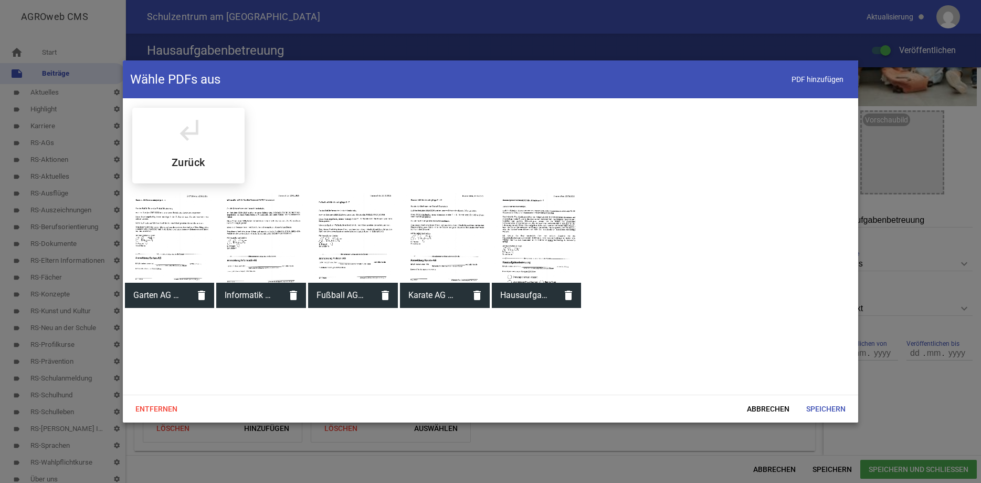
click at [541, 231] on div at bounding box center [537, 238] width 90 height 90
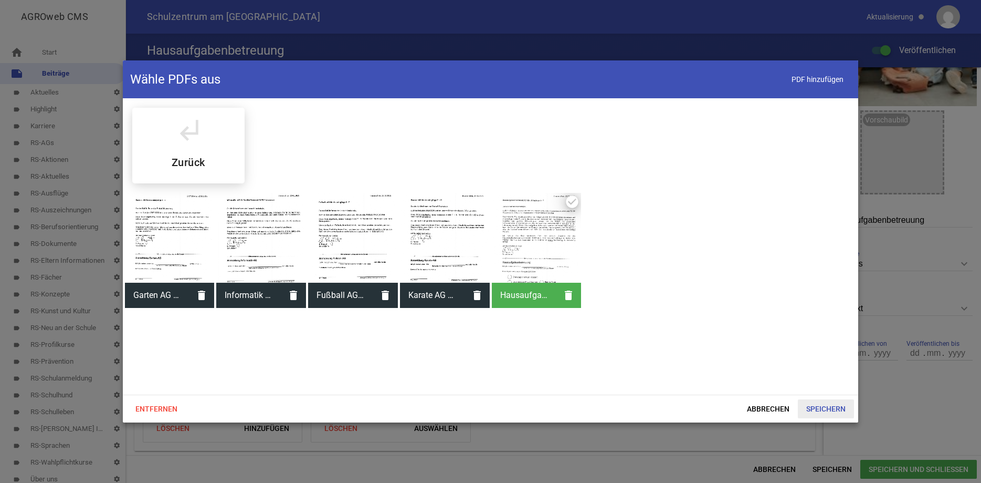
click at [825, 409] on span "Speichern" at bounding box center [826, 408] width 56 height 19
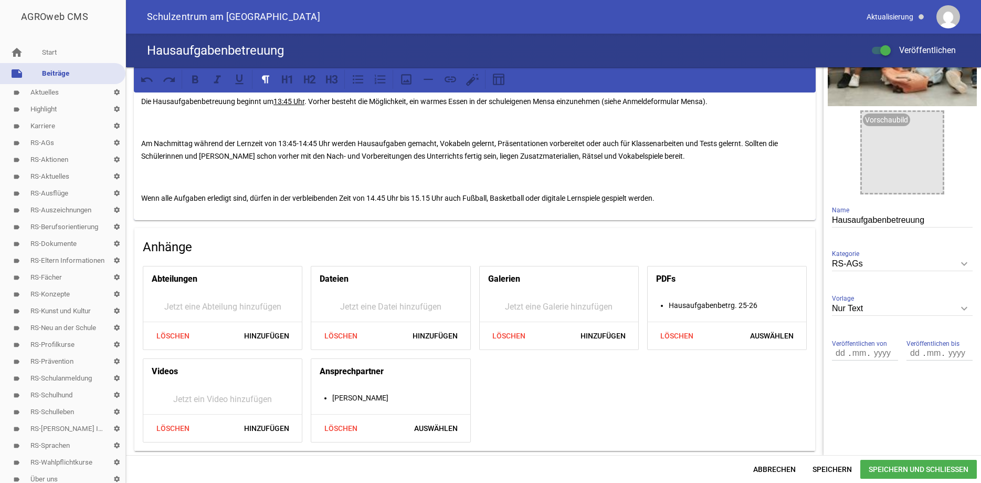
click at [888, 468] on span "Speichern und Schließen" at bounding box center [919, 468] width 117 height 19
